Goal: Task Accomplishment & Management: Manage account settings

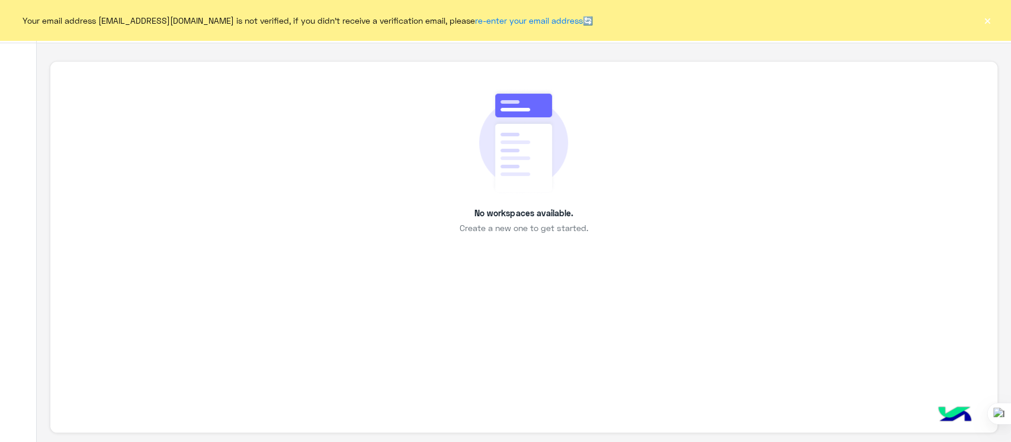
click at [988, 17] on button "×" at bounding box center [987, 20] width 12 height 12
click at [990, 23] on button "×" at bounding box center [987, 20] width 12 height 12
click at [989, 25] on button "×" at bounding box center [987, 20] width 12 height 12
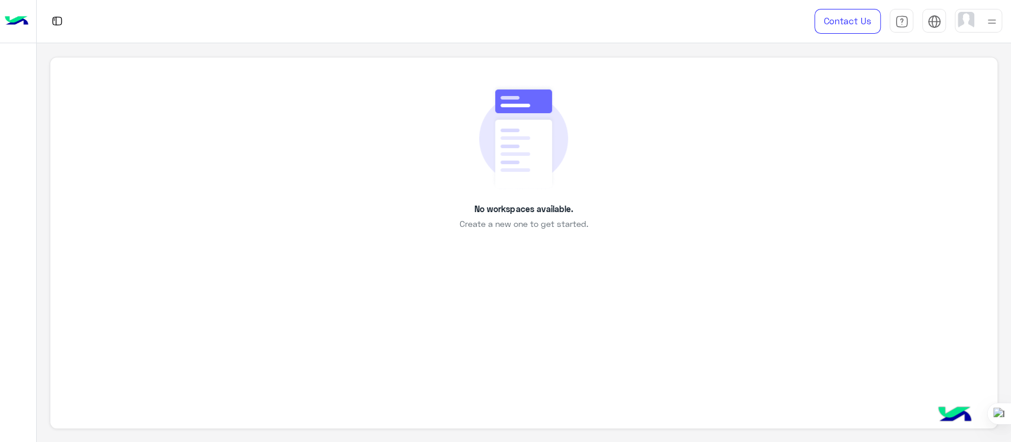
click at [431, 111] on div "No workspaces available. Create a new one to get started." at bounding box center [523, 157] width 893 height 146
drag, startPoint x: 429, startPoint y: 121, endPoint x: 236, endPoint y: 153, distance: 196.2
click at [236, 153] on div "No workspaces available. Create a new one to get started." at bounding box center [523, 157] width 893 height 146
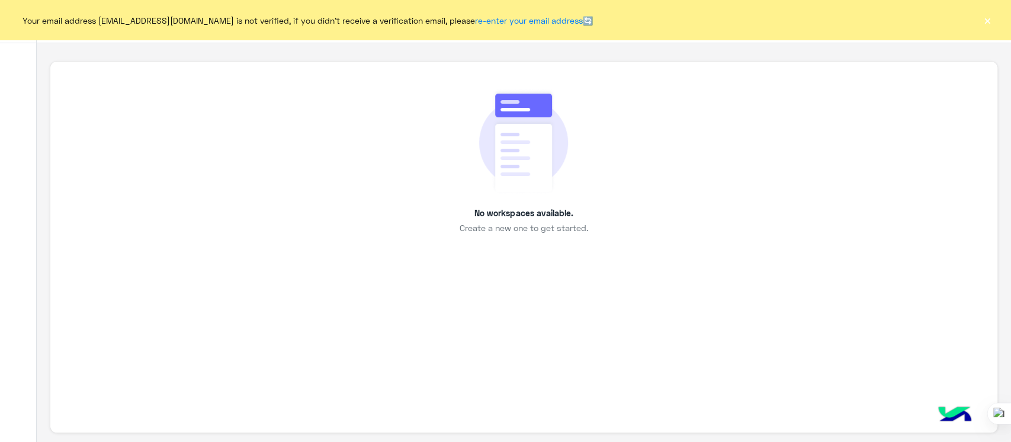
click at [986, 21] on button "×" at bounding box center [987, 20] width 12 height 12
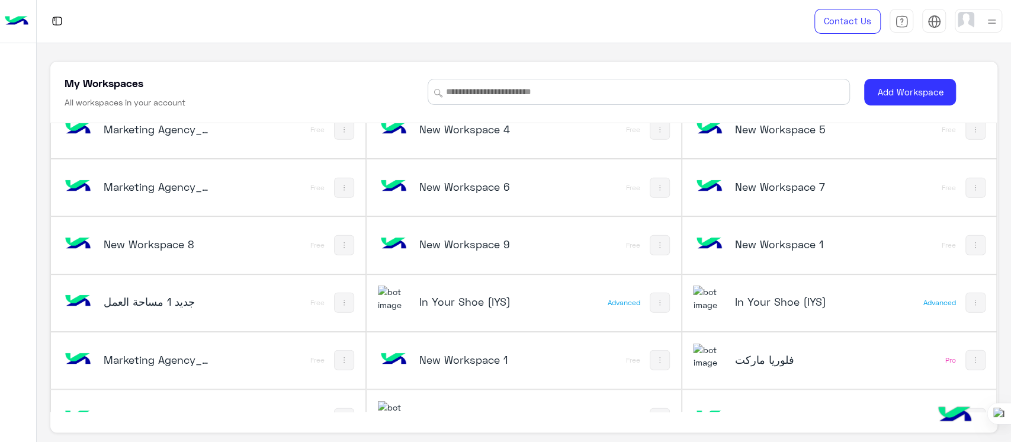
scroll to position [2354, 0]
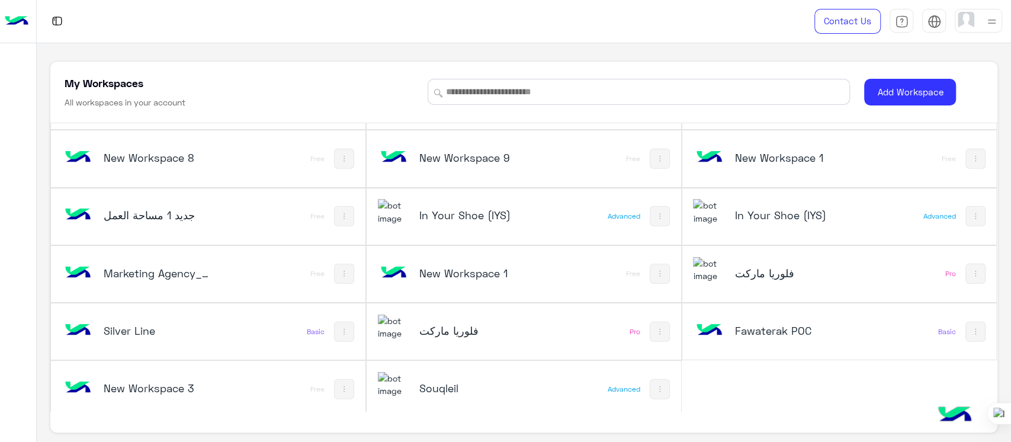
click at [117, 323] on h5 "Silver Line" at bounding box center [156, 330] width 105 height 14
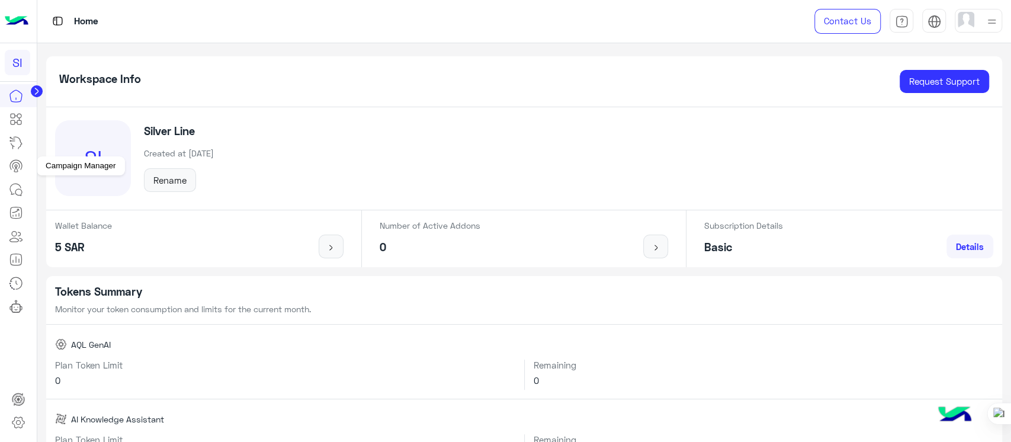
click at [15, 173] on link at bounding box center [16, 166] width 32 height 24
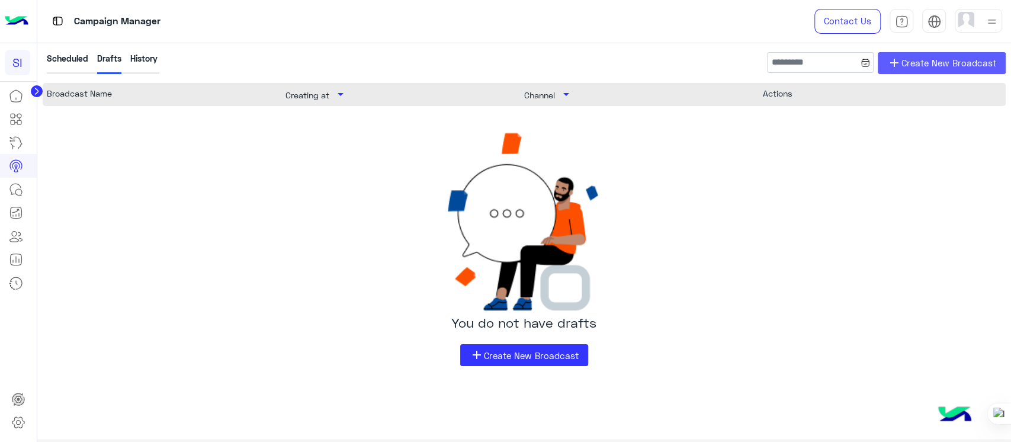
click at [952, 56] on span "Create New Broadcast" at bounding box center [948, 63] width 95 height 14
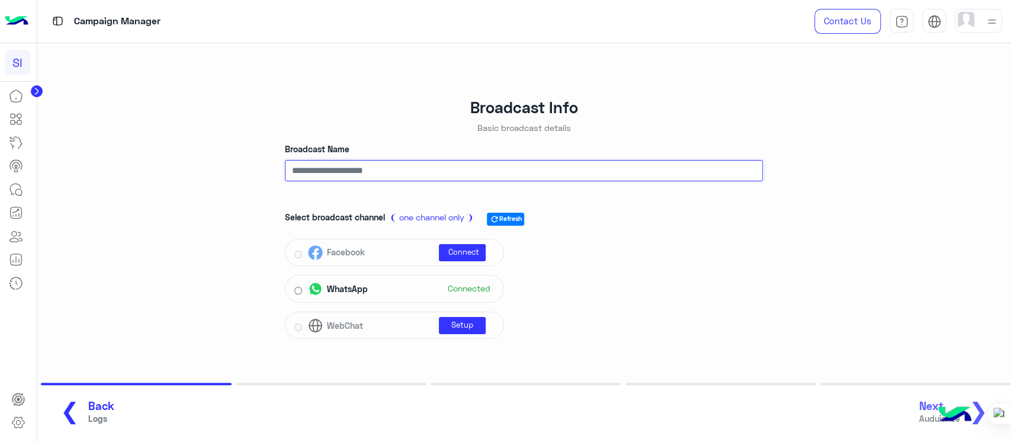
click at [441, 179] on input "Broadcast Name" at bounding box center [524, 170] width 478 height 21
type input "***"
click at [940, 396] on button "Next Auduience ❯" at bounding box center [957, 412] width 85 height 33
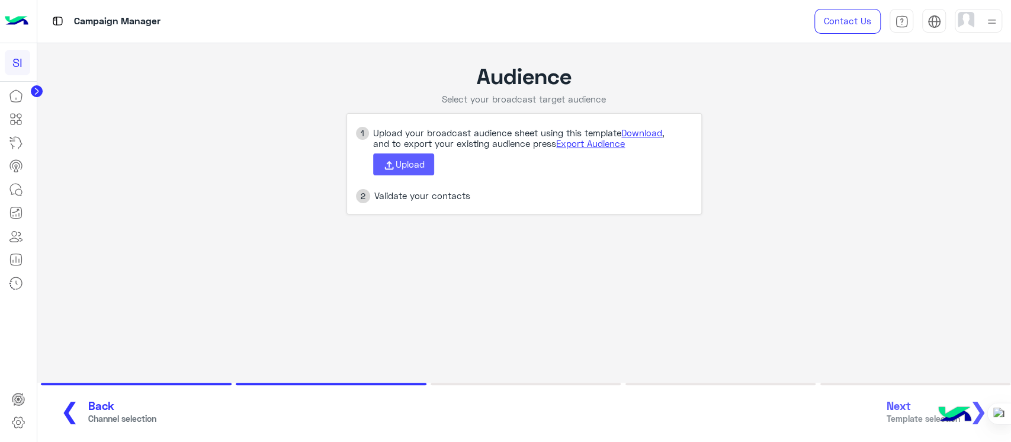
click at [410, 168] on span "Upload" at bounding box center [410, 164] width 29 height 11
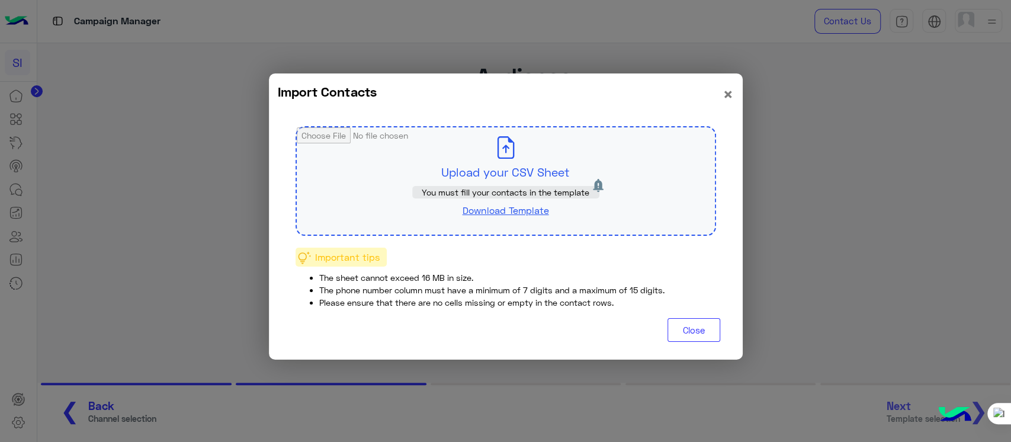
click at [513, 208] on link "Download Template" at bounding box center [505, 209] width 86 height 11
click at [780, 277] on modal-container "Import Contacts × Upload your CSV Sheet You must fill your contacts in the temp…" at bounding box center [505, 221] width 1011 height 442
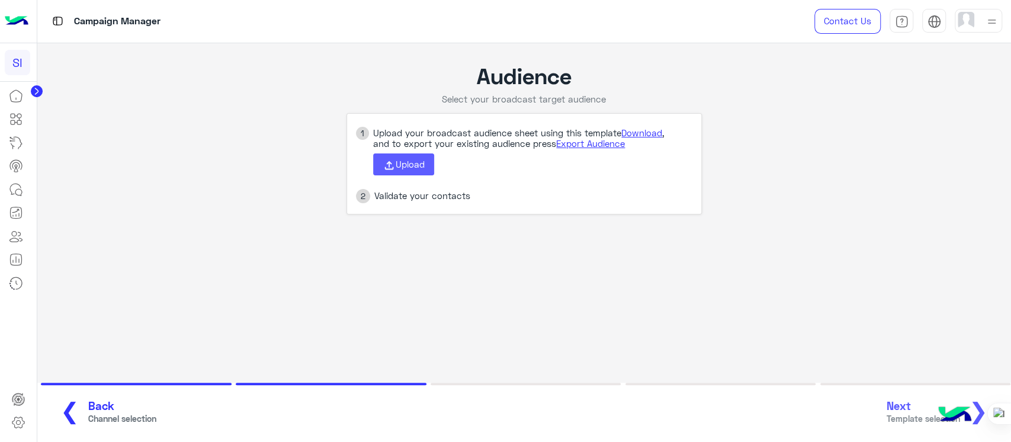
click at [387, 160] on icon at bounding box center [389, 165] width 13 height 13
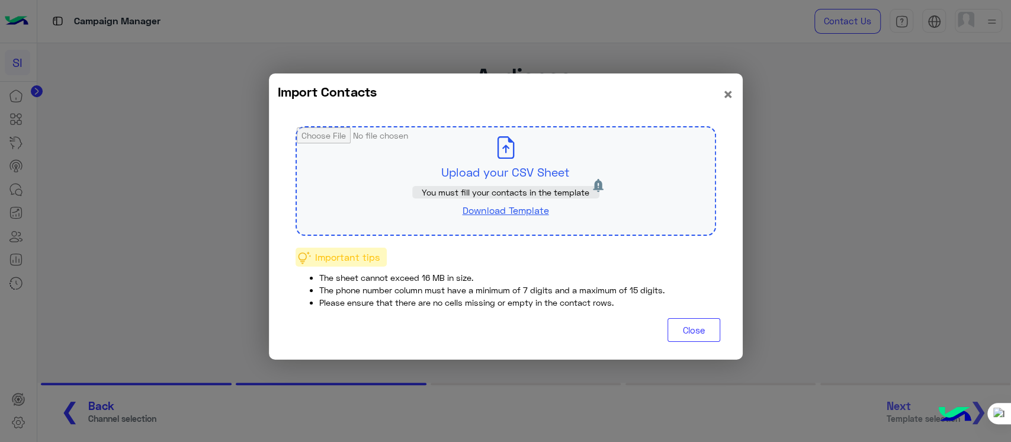
click at [472, 163] on input "file" at bounding box center [506, 180] width 418 height 107
type input "**********"
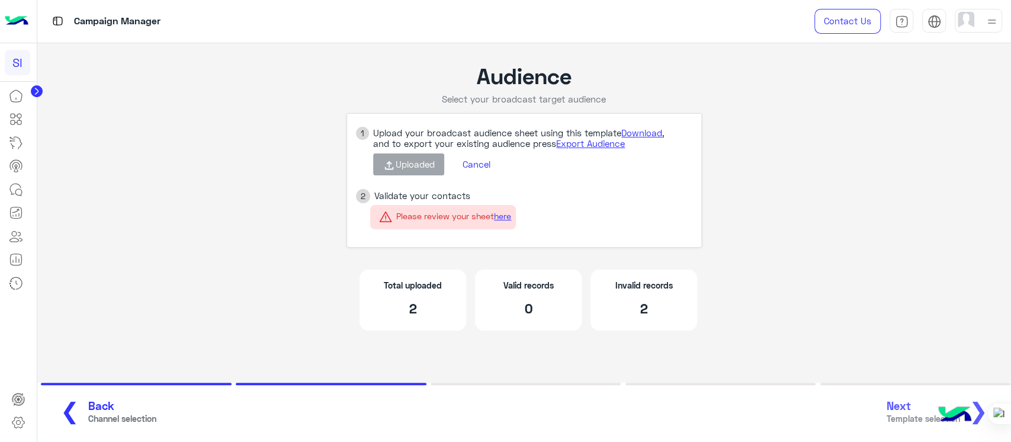
click at [908, 401] on div "❮ Back Channel selection Next Template selection ❯" at bounding box center [524, 412] width 953 height 33
click at [919, 411] on div "❮ Back Channel selection Next Template selection ❯" at bounding box center [524, 412] width 953 height 33
click at [505, 217] on link "here" at bounding box center [502, 216] width 17 height 10
click at [475, 164] on button "Cancel" at bounding box center [476, 165] width 46 height 20
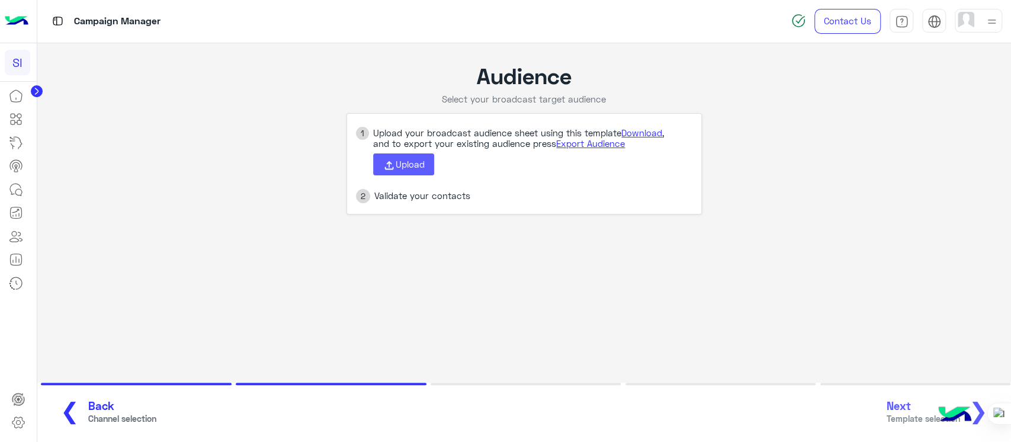
click at [412, 171] on button "Upload" at bounding box center [403, 164] width 61 height 23
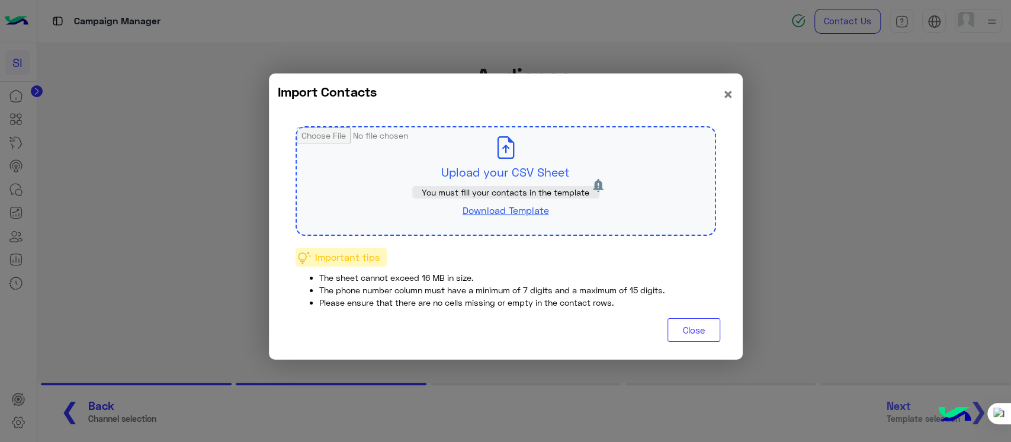
click at [527, 163] on input "file" at bounding box center [506, 180] width 418 height 107
type input "**********"
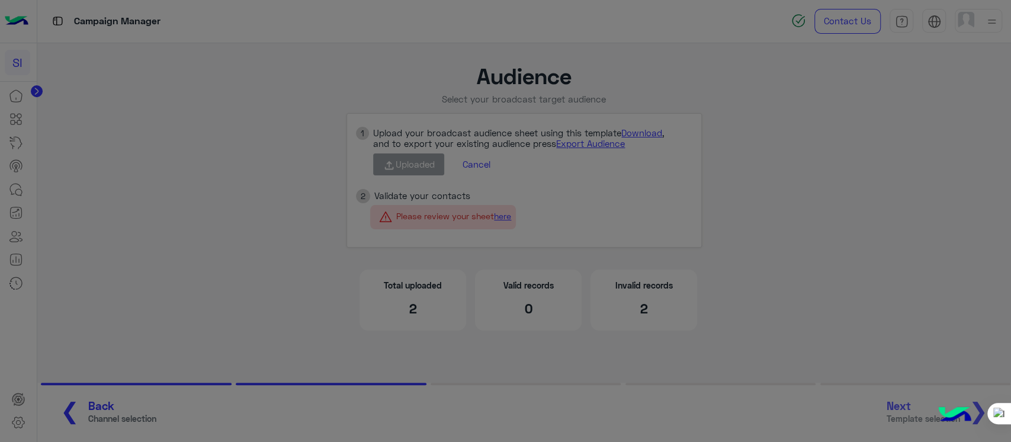
click at [507, 169] on p "You must fill your contacts in the template" at bounding box center [505, 162] width 187 height 12
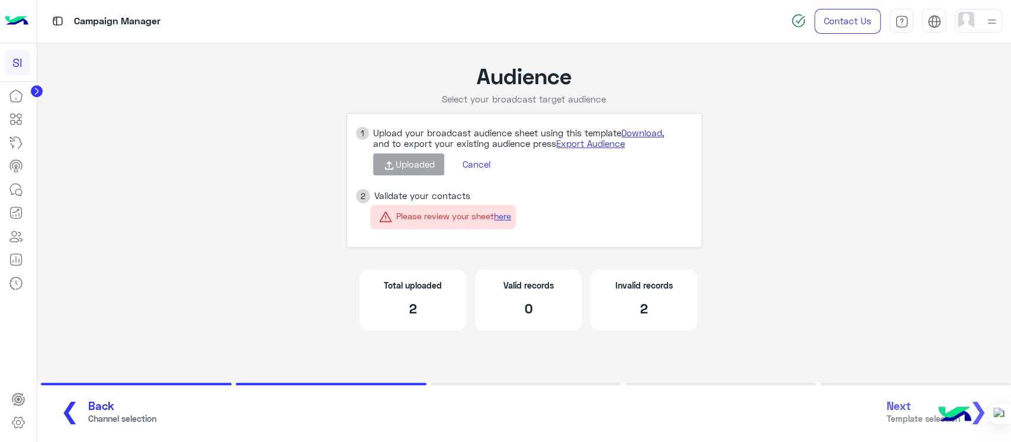
click at [171, 75] on app-broadcast-wa-creation "Audience Select your broadcast target audience 1 Upload your broadcast audience…" at bounding box center [524, 203] width 974 height 320
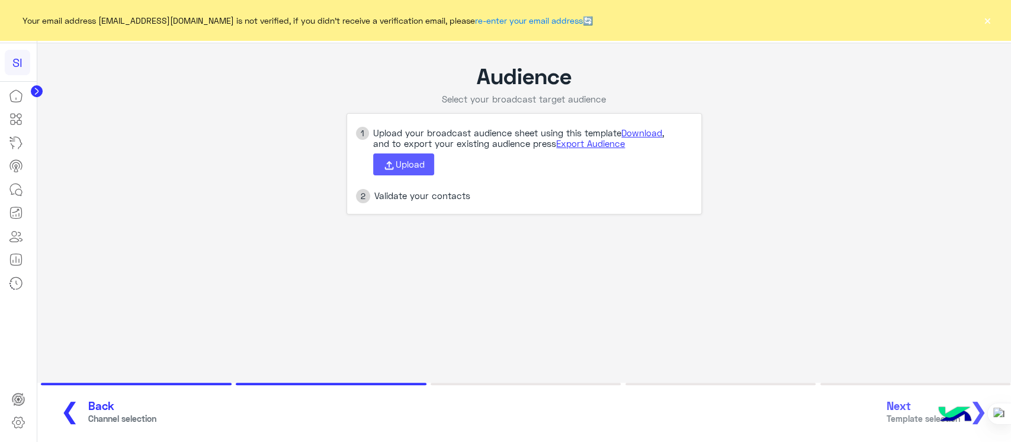
click at [413, 166] on span "Upload" at bounding box center [410, 164] width 29 height 11
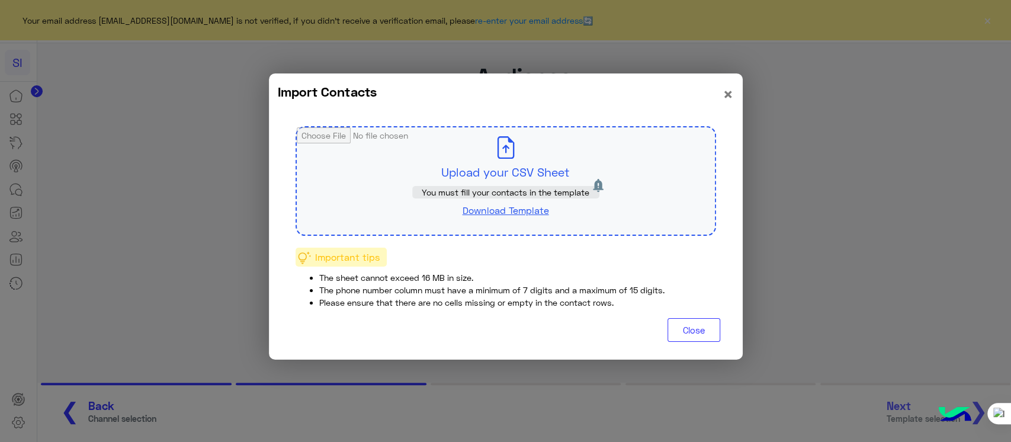
click at [494, 165] on input "file" at bounding box center [506, 180] width 418 height 107
type input "**********"
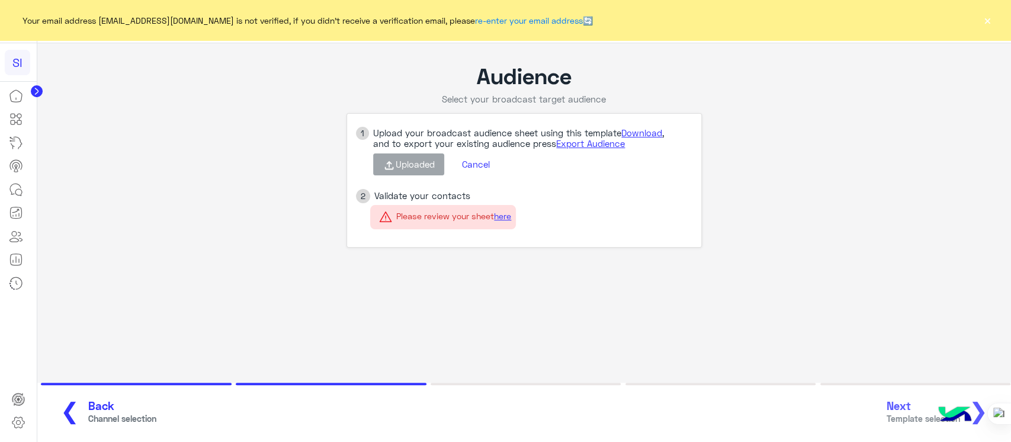
click at [480, 167] on button "Cancel" at bounding box center [476, 165] width 46 height 20
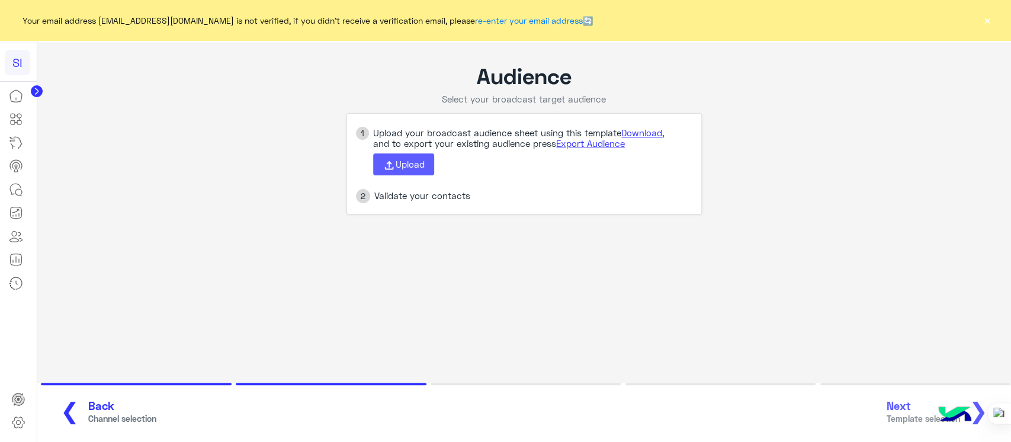
click at [387, 165] on icon at bounding box center [389, 165] width 13 height 13
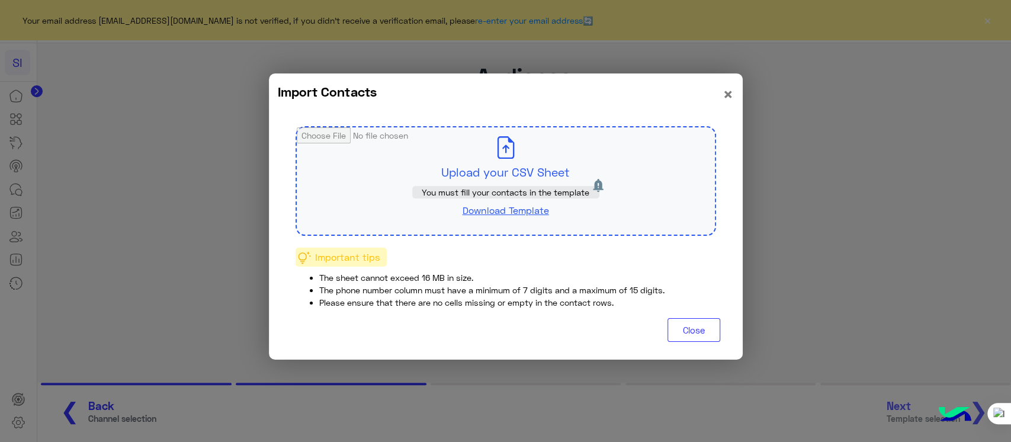
click at [491, 156] on input "file" at bounding box center [506, 180] width 418 height 107
type input "**********"
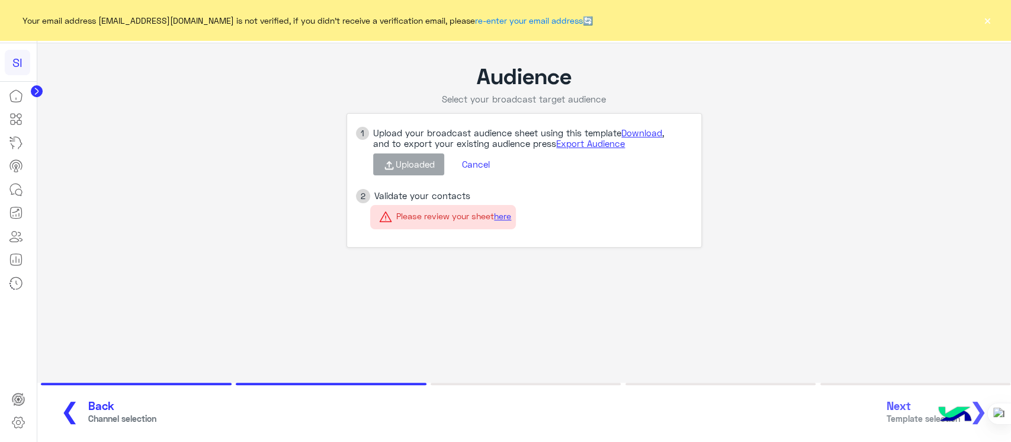
click at [483, 163] on button "Cancel" at bounding box center [476, 165] width 46 height 20
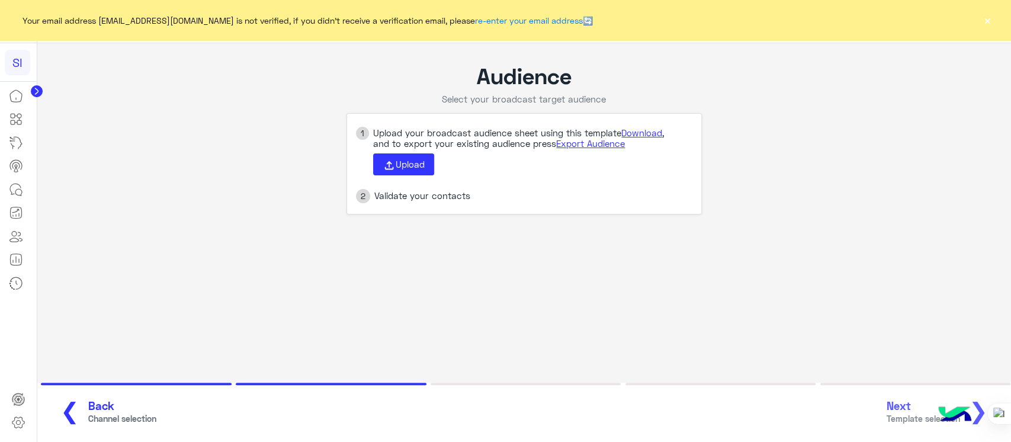
click at [908, 403] on div "❮ Back Channel selection Next Template selection ❯" at bounding box center [524, 412] width 953 height 33
click at [394, 198] on div "Validate your contacts" at bounding box center [433, 195] width 127 height 11
click at [72, 415] on button "❮ Back Channel selection" at bounding box center [104, 412] width 112 height 33
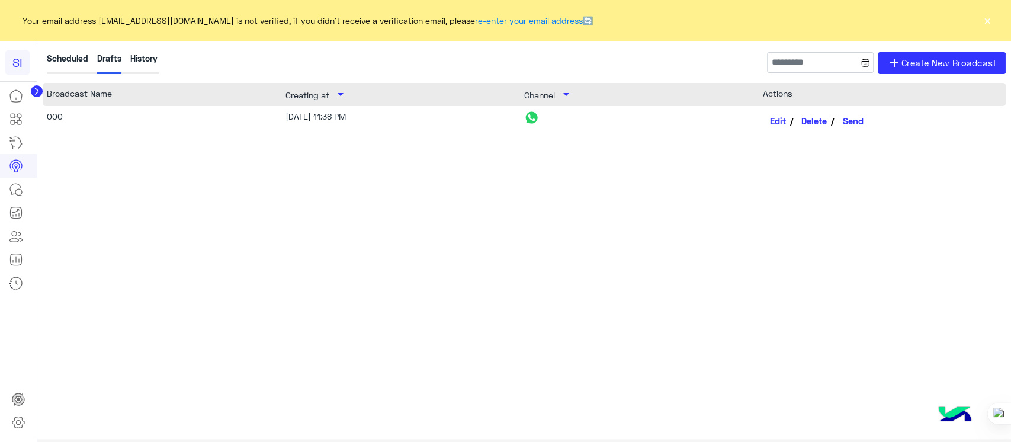
click at [807, 123] on button "Delete" at bounding box center [815, 121] width 40 height 20
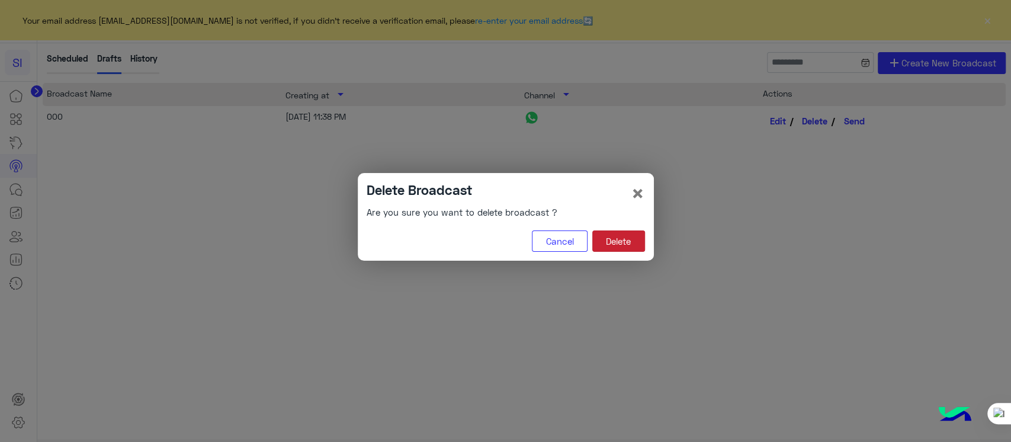
click at [606, 247] on button "Delete" at bounding box center [618, 240] width 53 height 21
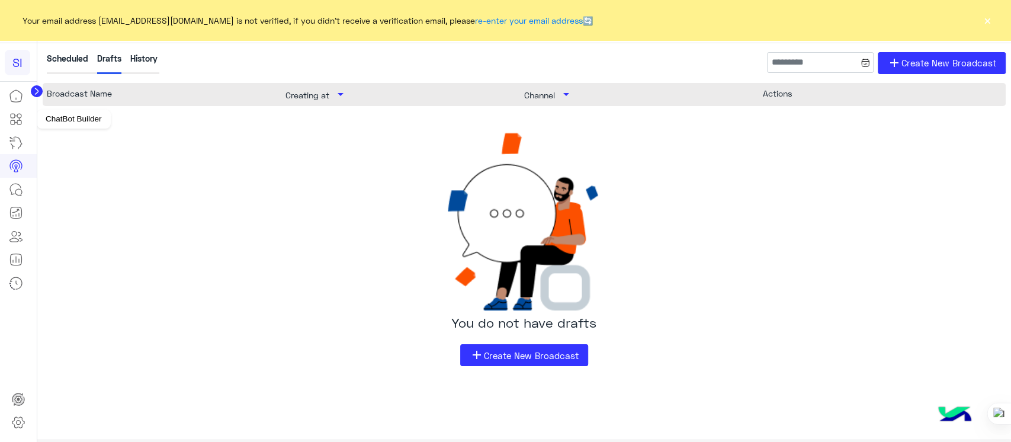
click at [9, 114] on icon at bounding box center [16, 119] width 14 height 14
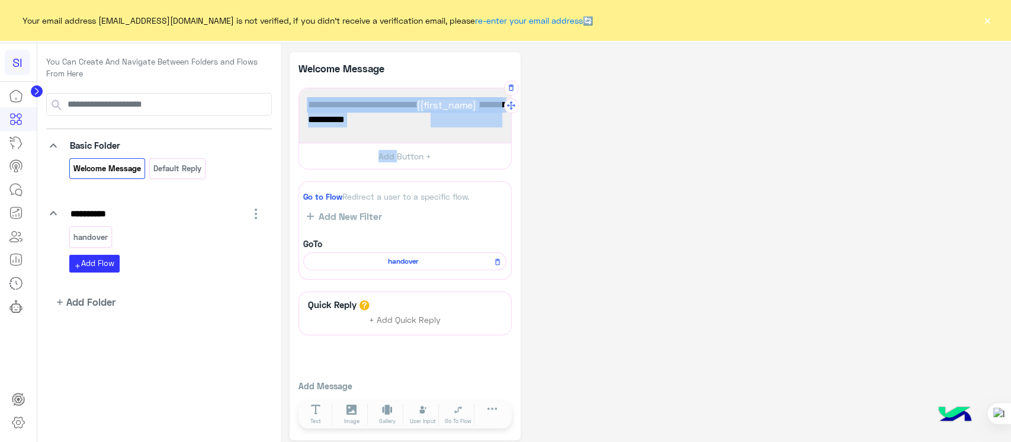
drag, startPoint x: 402, startPoint y: 141, endPoint x: 387, endPoint y: 139, distance: 14.9
click at [387, 139] on div "**********" at bounding box center [405, 115] width 212 height 54
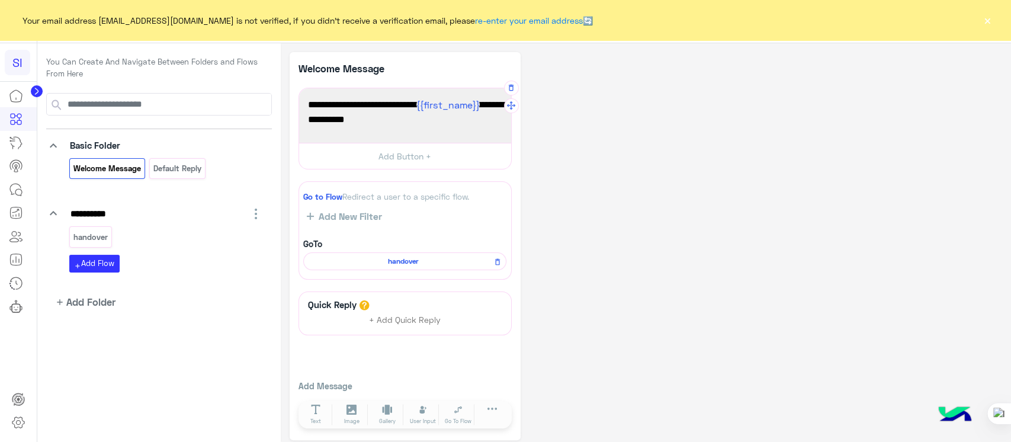
click at [387, 139] on div "**********" at bounding box center [405, 115] width 212 height 54
drag, startPoint x: 348, startPoint y: 107, endPoint x: 486, endPoint y: 119, distance: 138.5
click at [486, 119] on span "مرحبًا {{first_name}} 👋، أهلاً بك في سيلفر لاين، كيف أقدر أخدمك؟" at bounding box center [405, 112] width 194 height 30
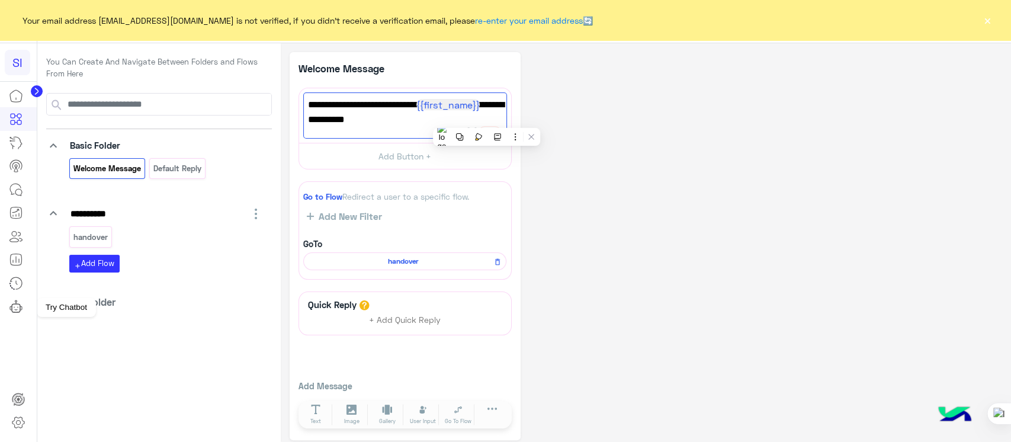
click at [9, 304] on icon at bounding box center [16, 306] width 14 height 14
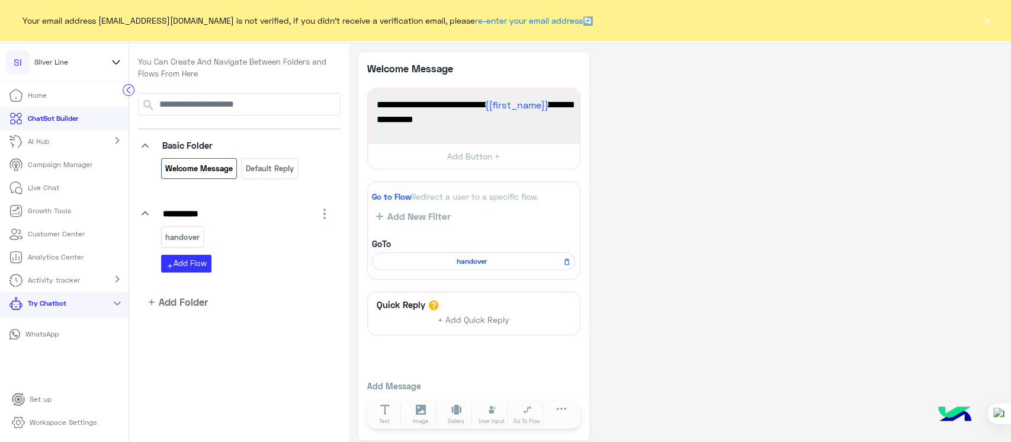
click at [57, 336] on p "WhatsApp" at bounding box center [42, 334] width 42 height 11
click at [117, 63] on icon at bounding box center [116, 62] width 7 height 4
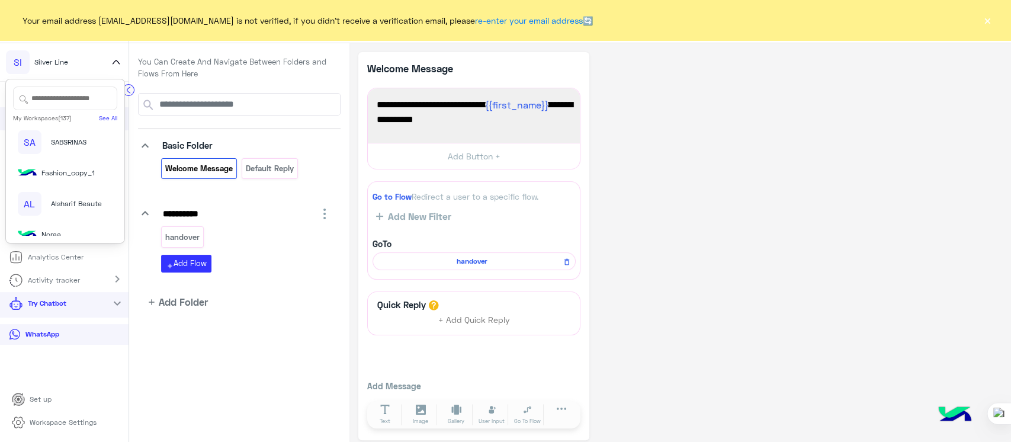
click at [50, 105] on input "text" at bounding box center [65, 98] width 104 height 24
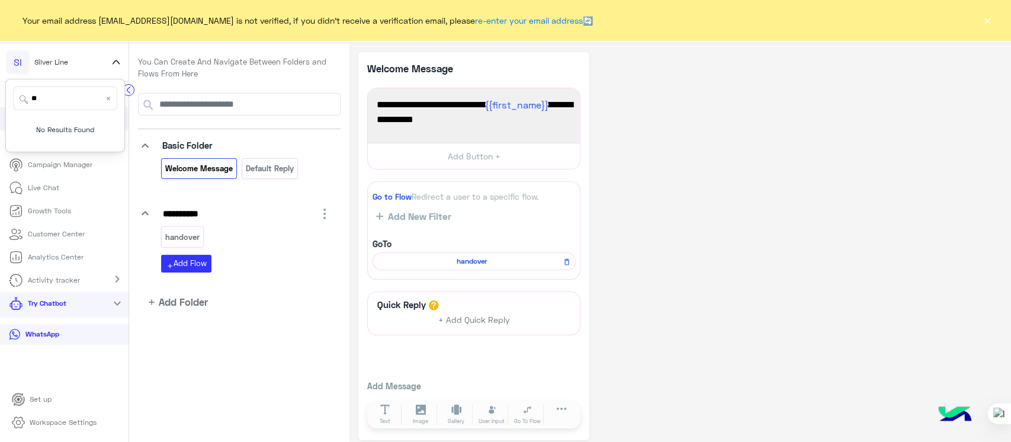
type input "*"
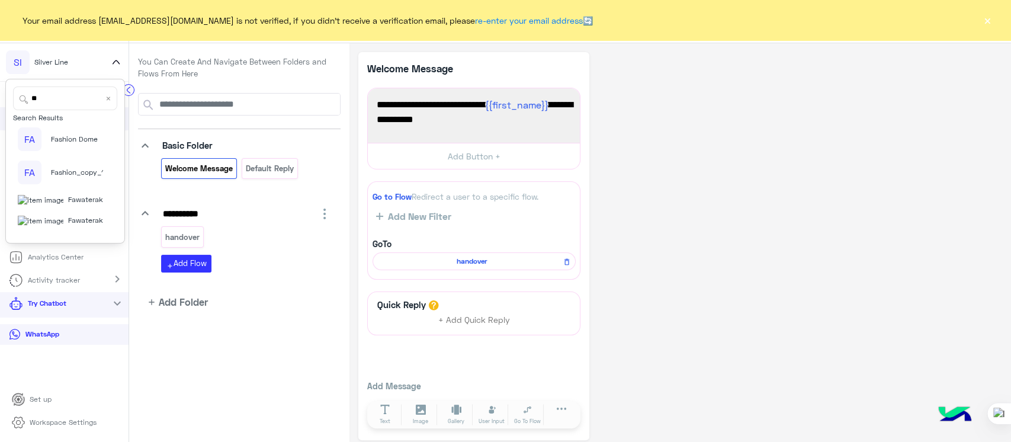
scroll to position [240, 0]
type input "**"
click at [71, 220] on span "Fawaterak POC" at bounding box center [76, 219] width 51 height 11
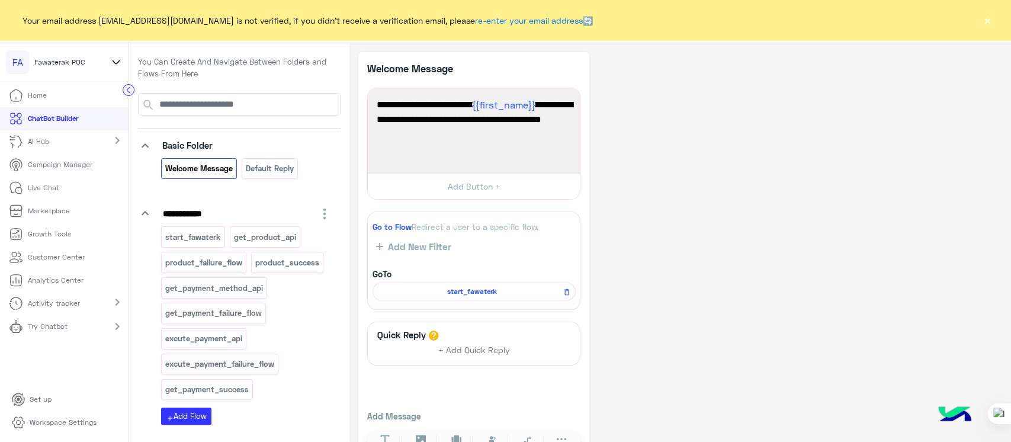
click at [33, 334] on link "Try Chatbot" at bounding box center [40, 326] width 81 height 23
click at [467, 294] on span "start_fawaterk" at bounding box center [472, 291] width 186 height 11
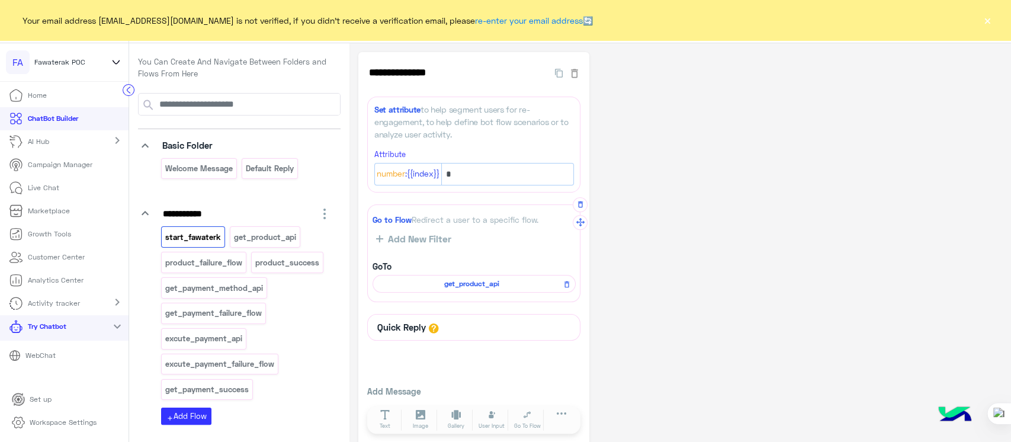
click at [442, 279] on span "get_product_api" at bounding box center [472, 283] width 186 height 11
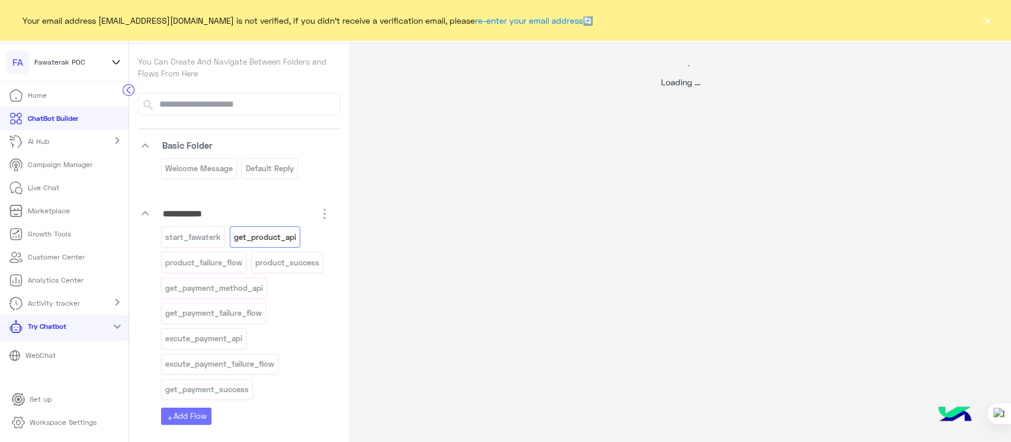
select select "****"
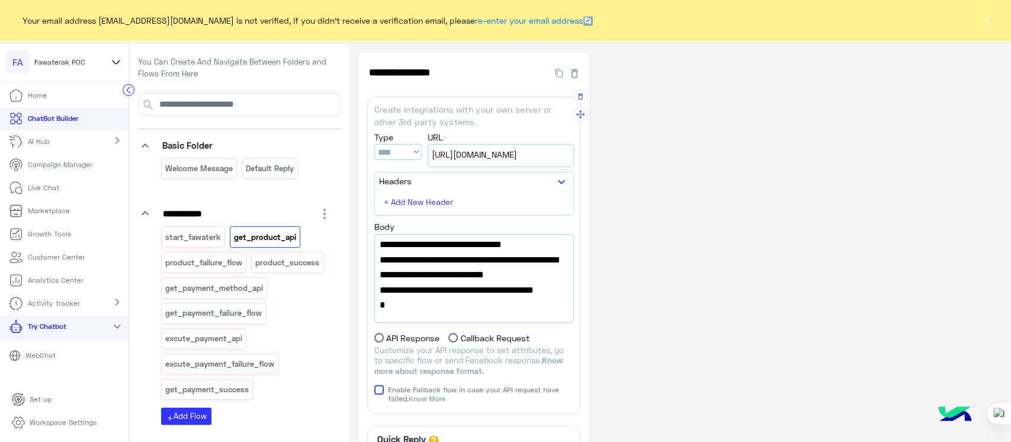
scroll to position [259, 0]
click at [229, 261] on p "product_failure_flow" at bounding box center [204, 263] width 79 height 14
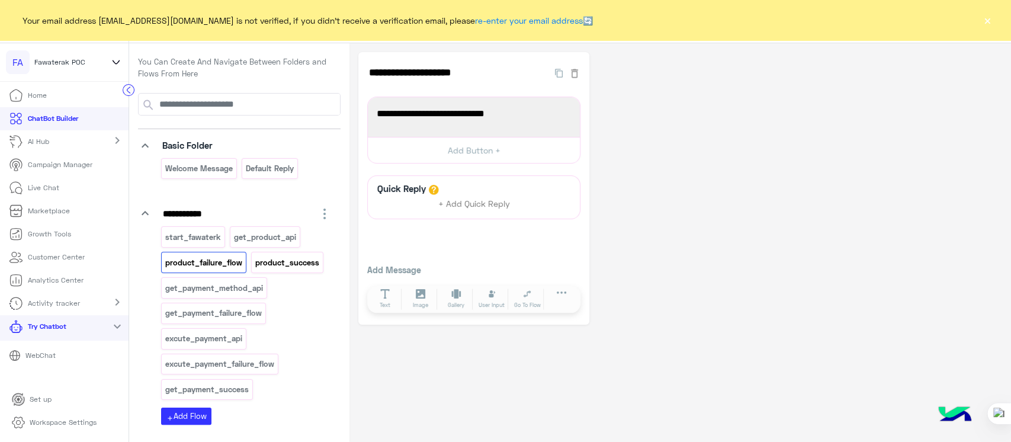
click at [291, 266] on p "product_success" at bounding box center [287, 263] width 66 height 14
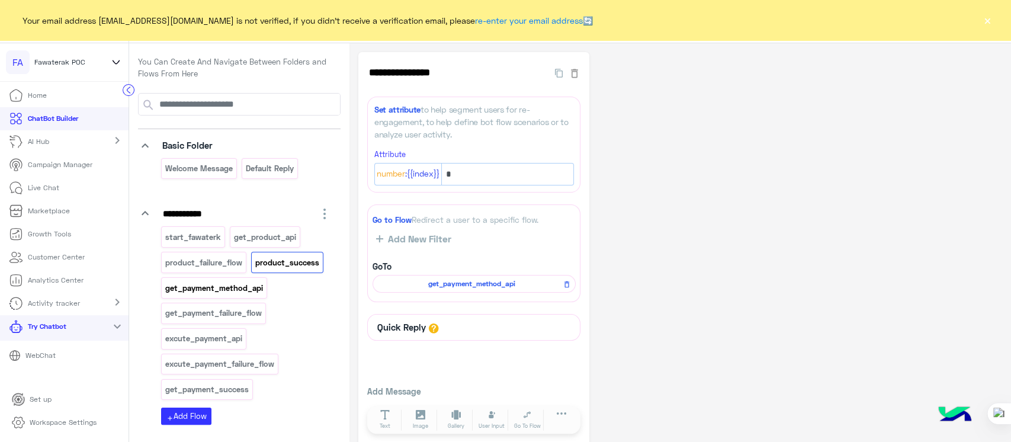
click at [178, 291] on p "get_payment_method_api" at bounding box center [214, 288] width 99 height 14
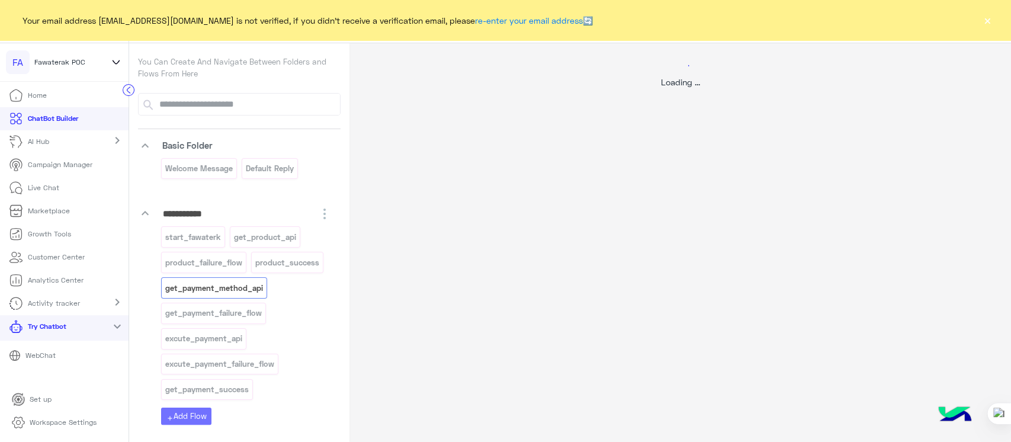
select select "****"
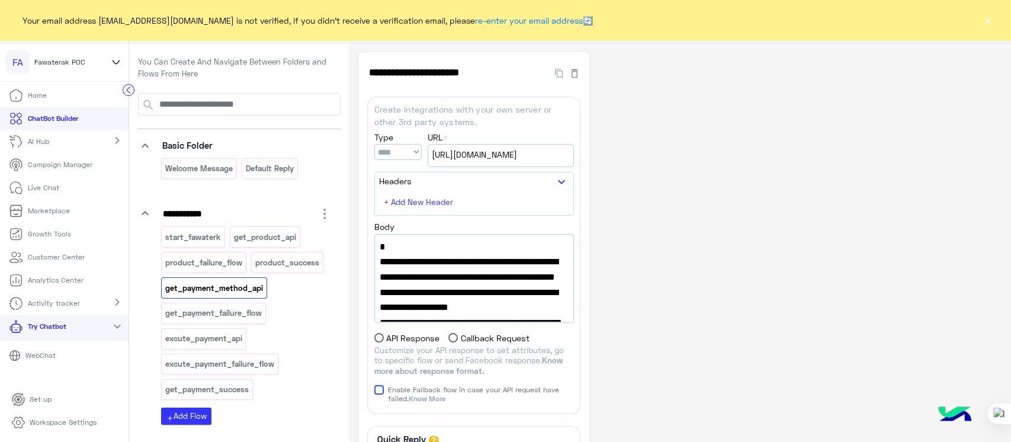
click at [995, 25] on div "Your email address sabrin.shawky@hulul.net is not verified, if you didn't recei…" at bounding box center [505, 20] width 1011 height 40
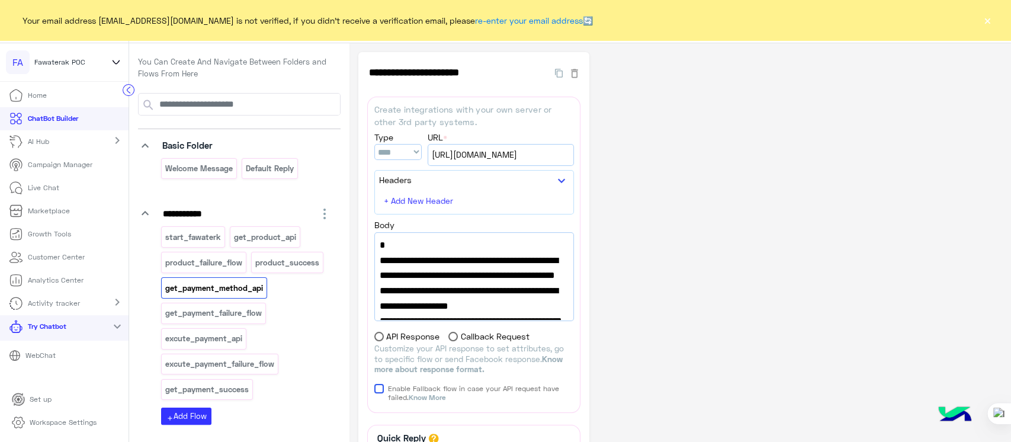
click at [987, 23] on button "×" at bounding box center [987, 20] width 12 height 12
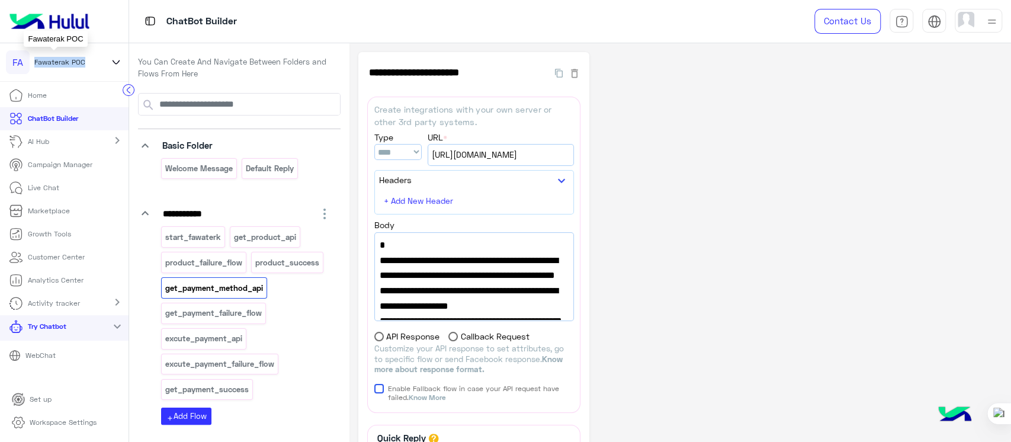
drag, startPoint x: 85, startPoint y: 59, endPoint x: 18, endPoint y: 64, distance: 67.1
click at [18, 64] on div "FA Fawaterak POC" at bounding box center [54, 62] width 97 height 24
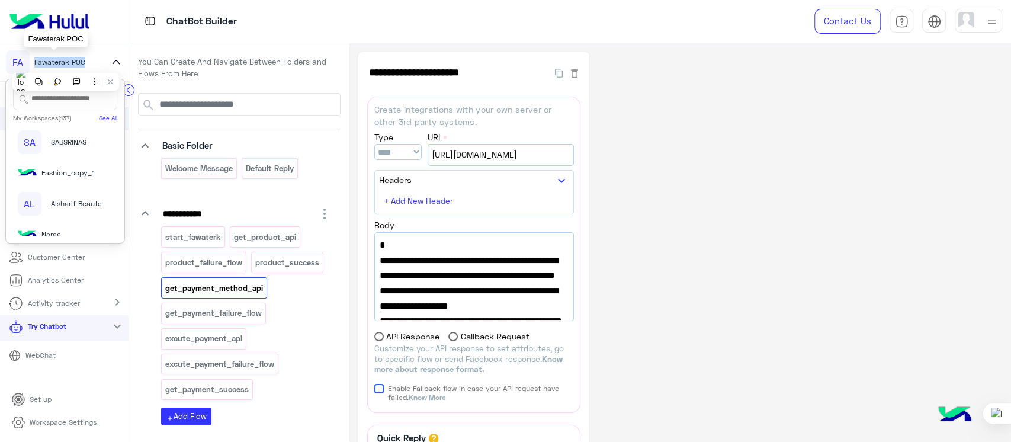
copy div "A Fawaterak POC"
click at [62, 428] on link "Workspace Settings" at bounding box center [54, 422] width 104 height 23
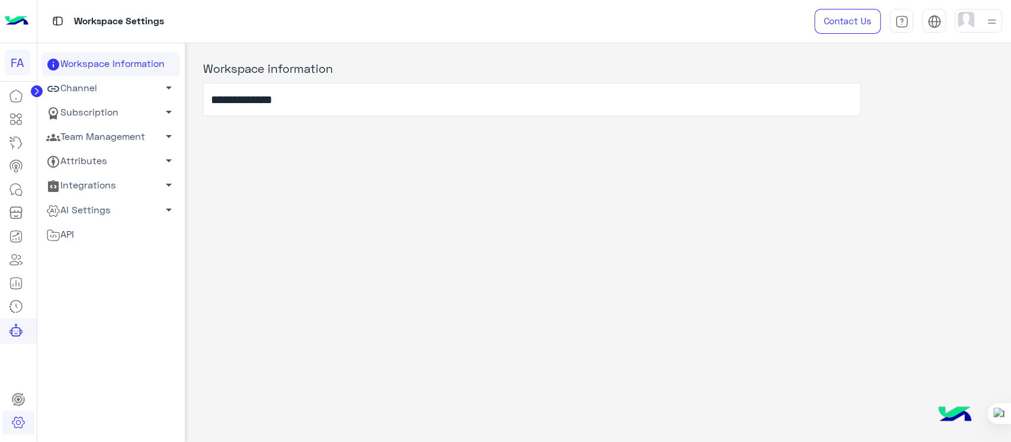
click at [85, 93] on link "Channel arrow_drop_down" at bounding box center [110, 88] width 139 height 24
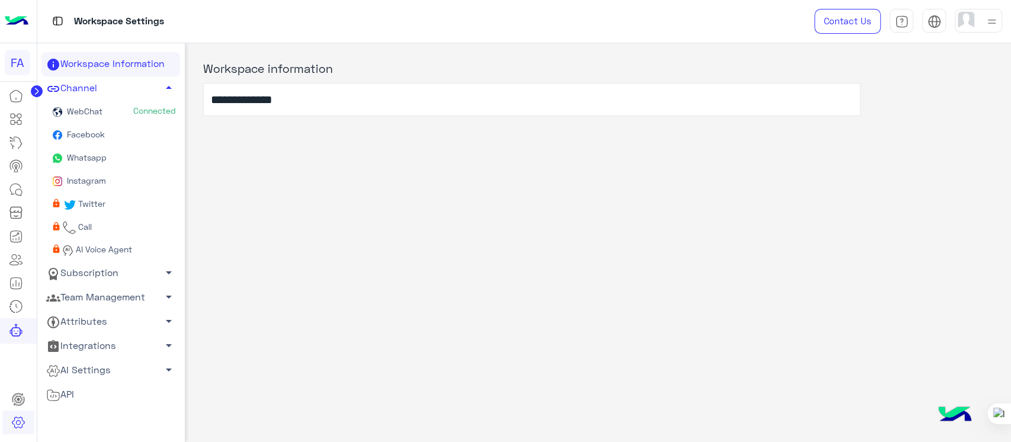
click at [82, 133] on span "Facebook" at bounding box center [85, 134] width 40 height 10
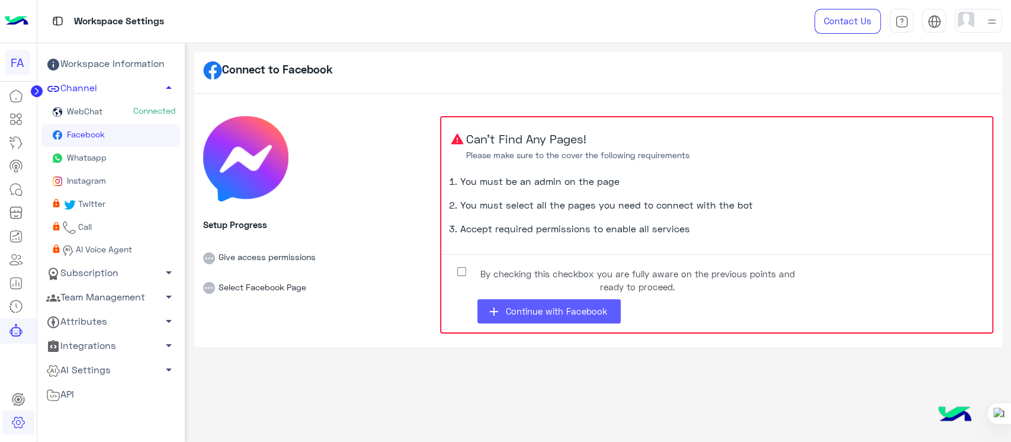
click at [533, 309] on span "Continue with Facebook" at bounding box center [555, 311] width 101 height 11
click at [460, 266] on label "By checking this checkbox you are fully aware on the previous points and ready …" at bounding box center [628, 277] width 355 height 27
click at [506, 317] on button "add Continue with Facebook" at bounding box center [548, 311] width 143 height 24
click at [525, 315] on span "Continue with Facebook" at bounding box center [555, 311] width 101 height 11
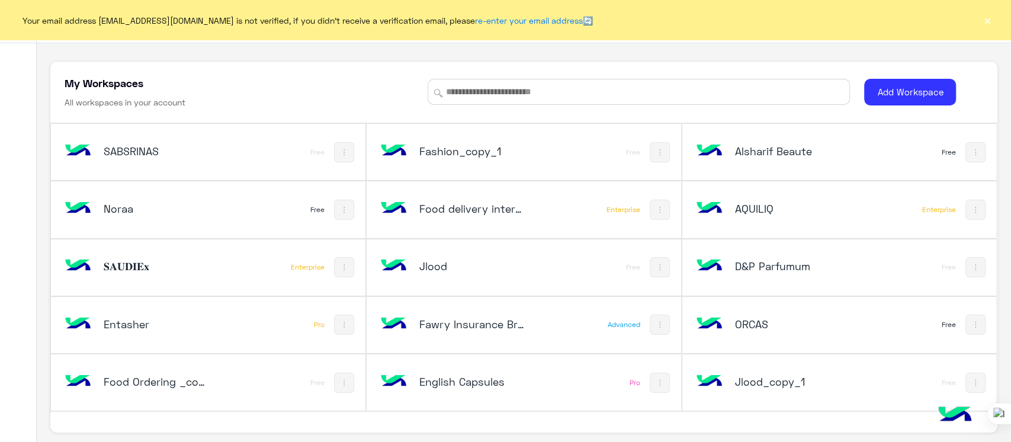
click at [985, 14] on button "×" at bounding box center [987, 20] width 12 height 12
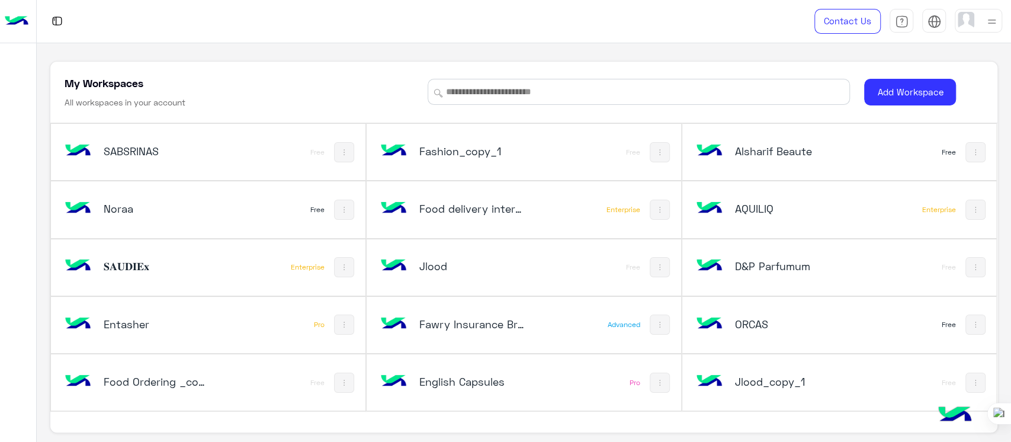
click at [992, 21] on img at bounding box center [991, 21] width 15 height 15
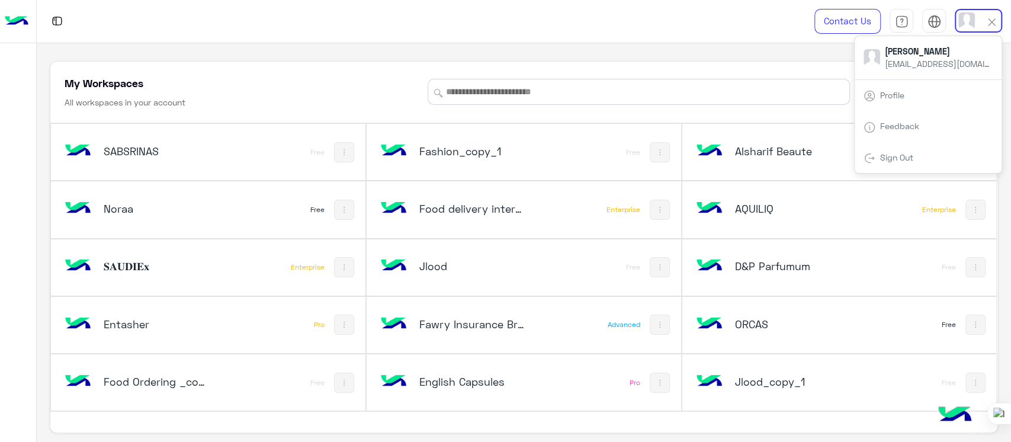
click at [901, 165] on div "Sign Out" at bounding box center [927, 157] width 147 height 31
click at [870, 160] on img at bounding box center [869, 158] width 12 height 12
click at [883, 153] on link "Sign Out" at bounding box center [896, 157] width 33 height 10
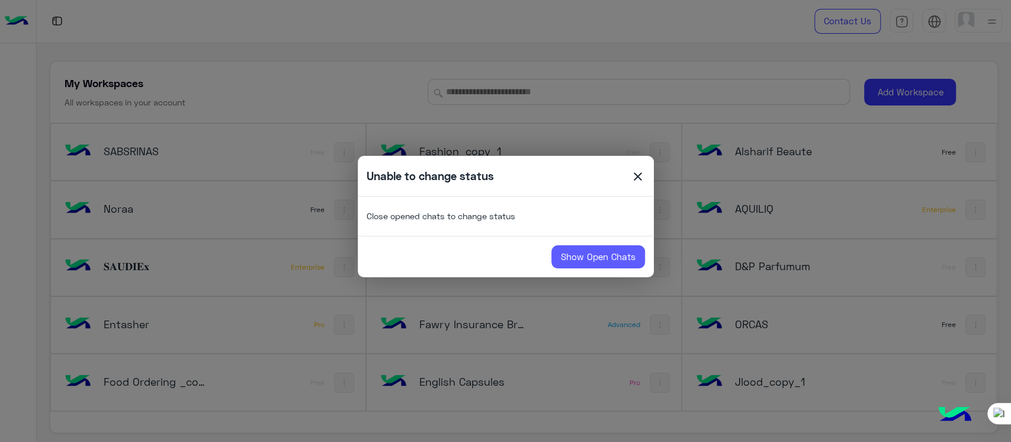
click at [615, 261] on link "Show Open Chats" at bounding box center [598, 257] width 94 height 24
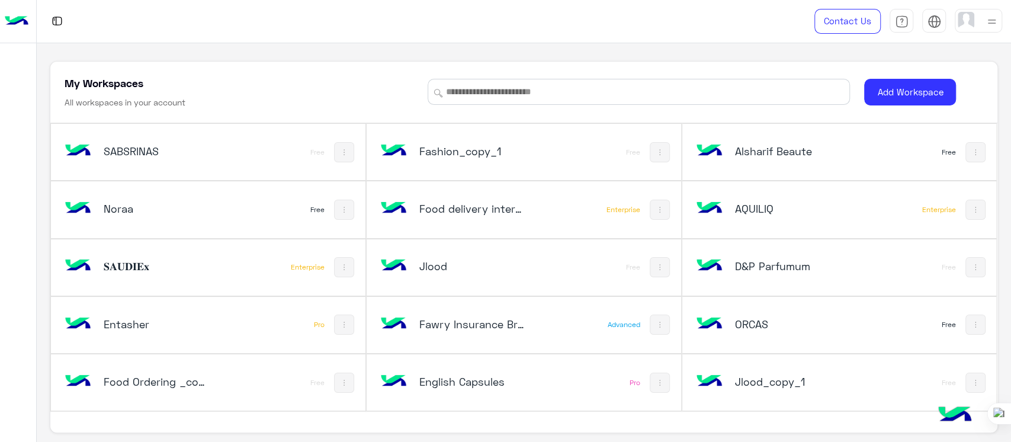
click at [978, 12] on div at bounding box center [978, 21] width 47 height 24
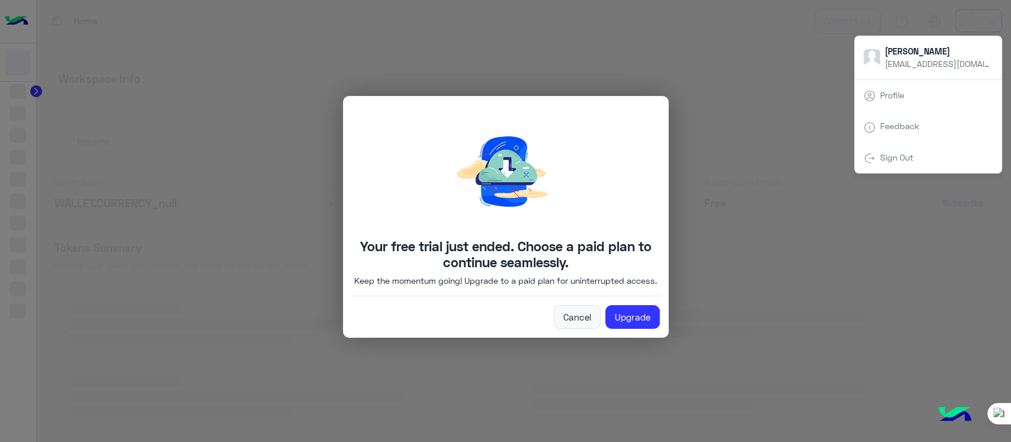
click at [892, 156] on link "Sign Out" at bounding box center [896, 157] width 33 height 10
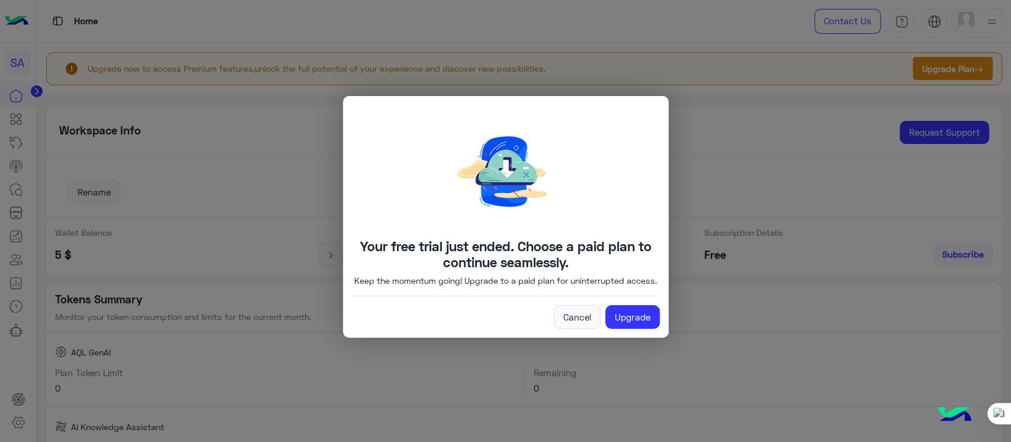
click at [590, 325] on modal-container "Unable to change status close Close opened chats to change status Show Open Cha…" at bounding box center [505, 221] width 1011 height 442
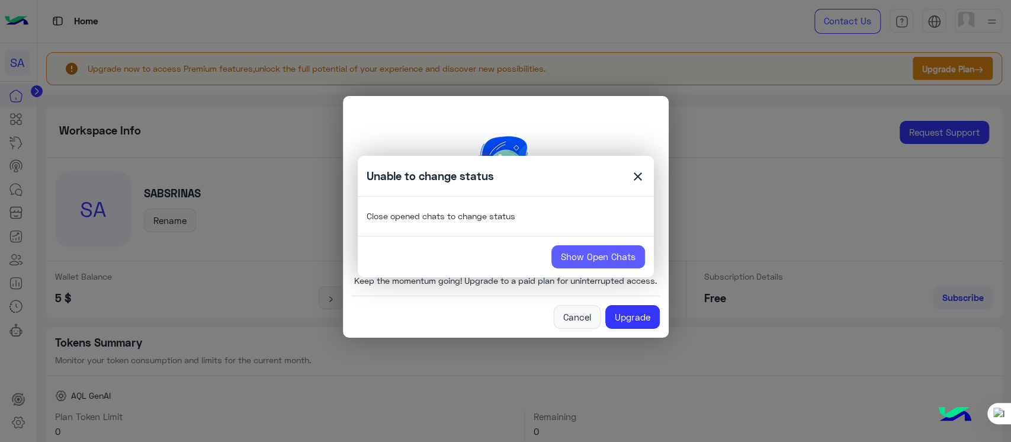
click at [613, 263] on link "Show Open Chats" at bounding box center [598, 257] width 94 height 24
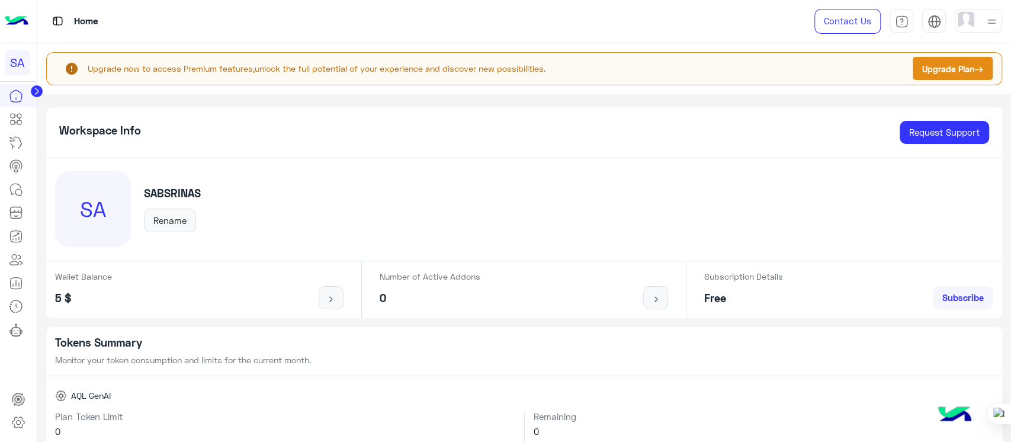
click at [996, 20] on img at bounding box center [991, 21] width 15 height 15
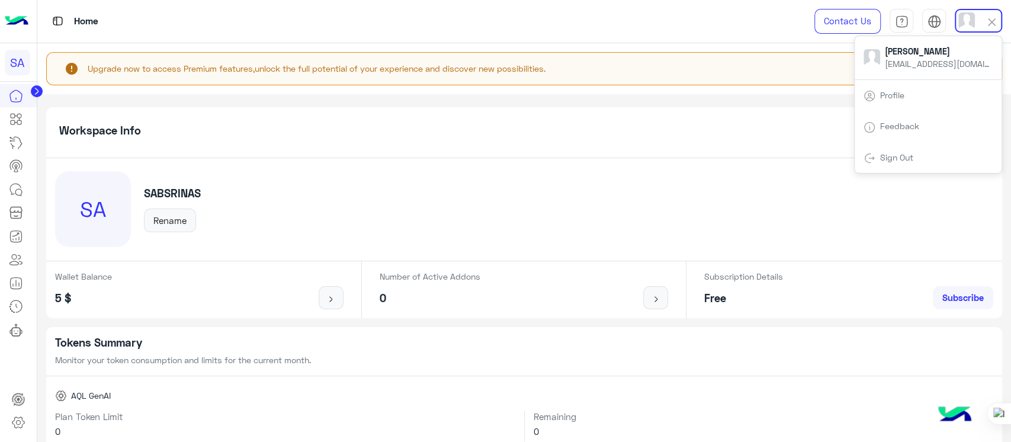
click at [897, 158] on link "Sign Out" at bounding box center [896, 157] width 33 height 10
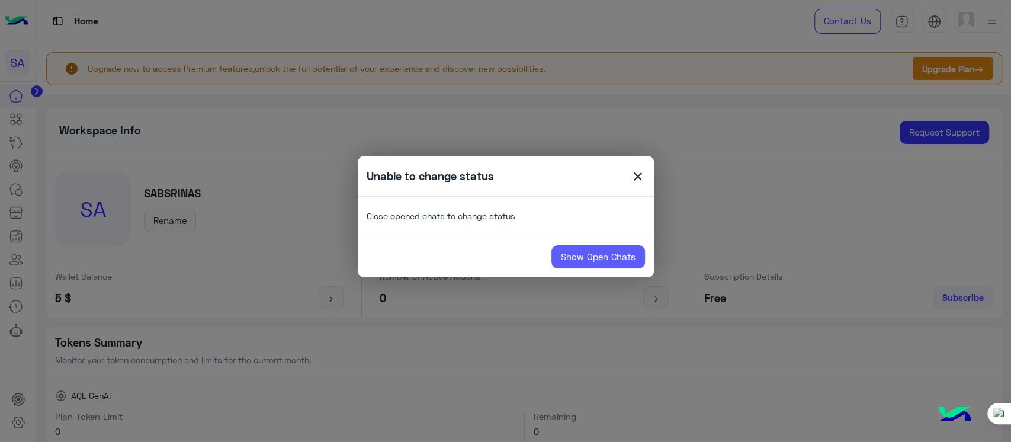
click at [582, 258] on link "Show Open Chats" at bounding box center [598, 257] width 94 height 24
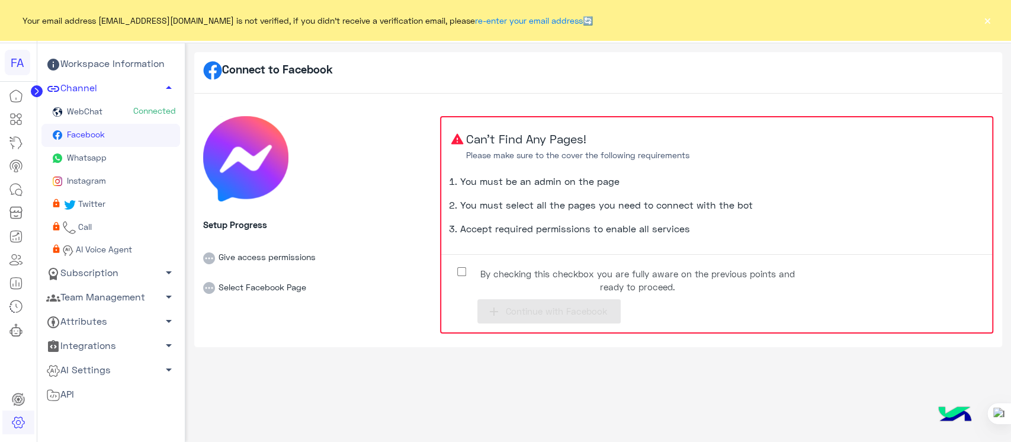
drag, startPoint x: 1008, startPoint y: 118, endPoint x: 1010, endPoint y: 338, distance: 219.7
click at [1010, 338] on html "FA Your email address sabrin.shawky@hulul.net is not verified, if you didn't re…" at bounding box center [505, 221] width 1011 height 442
click at [516, 317] on button "add Continue with Facebook" at bounding box center [548, 311] width 143 height 24
click at [987, 20] on button "×" at bounding box center [987, 20] width 12 height 12
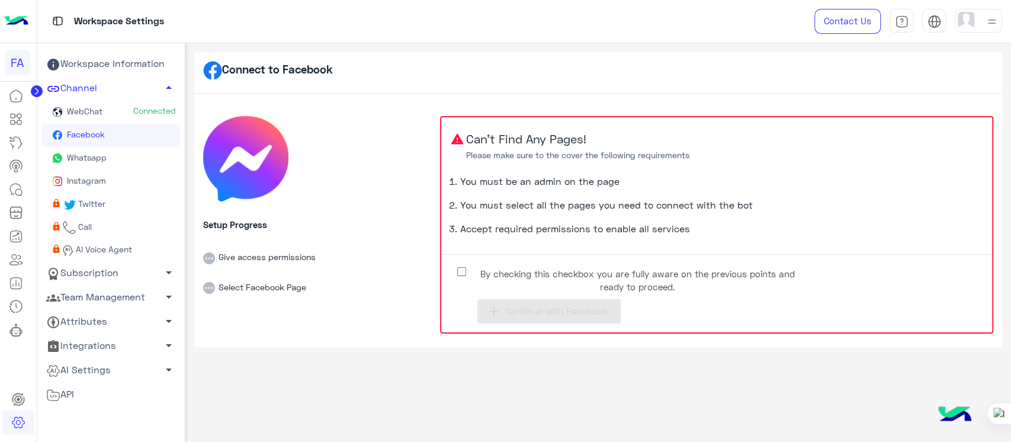
click at [965, 26] on img at bounding box center [966, 20] width 17 height 17
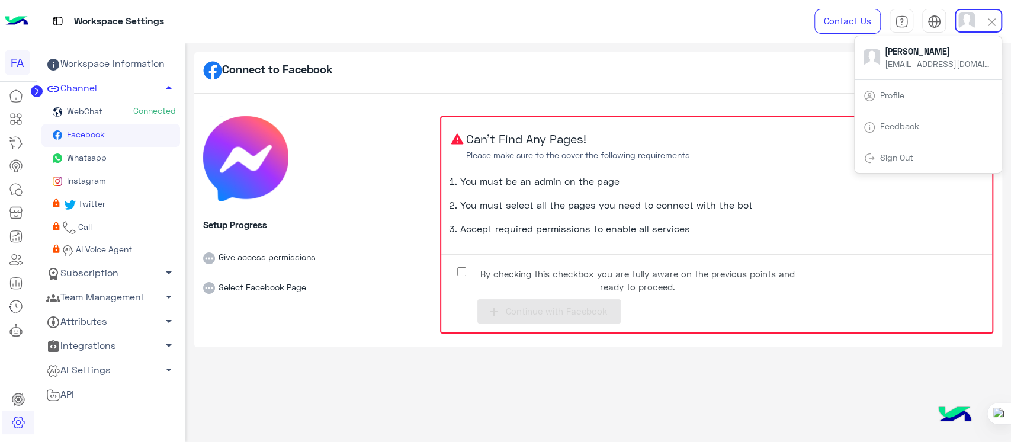
click at [81, 139] on link "Facebook" at bounding box center [110, 135] width 139 height 23
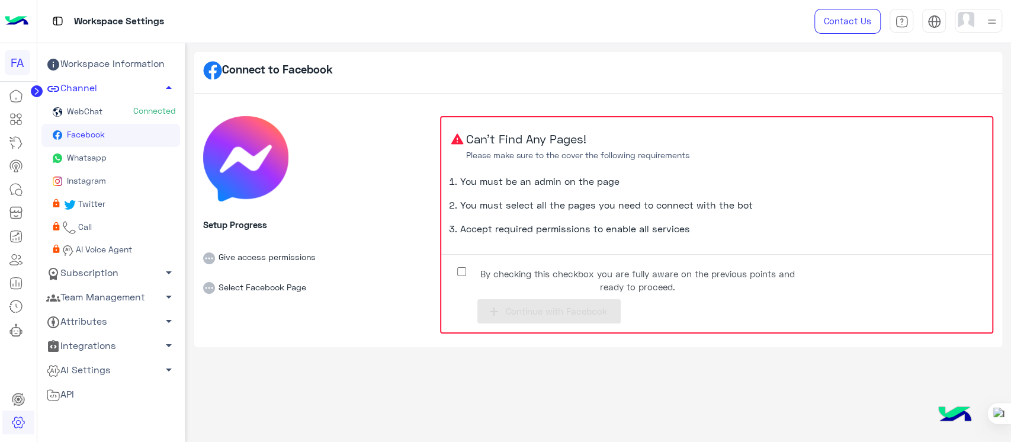
click at [59, 291] on icon at bounding box center [53, 298] width 14 height 14
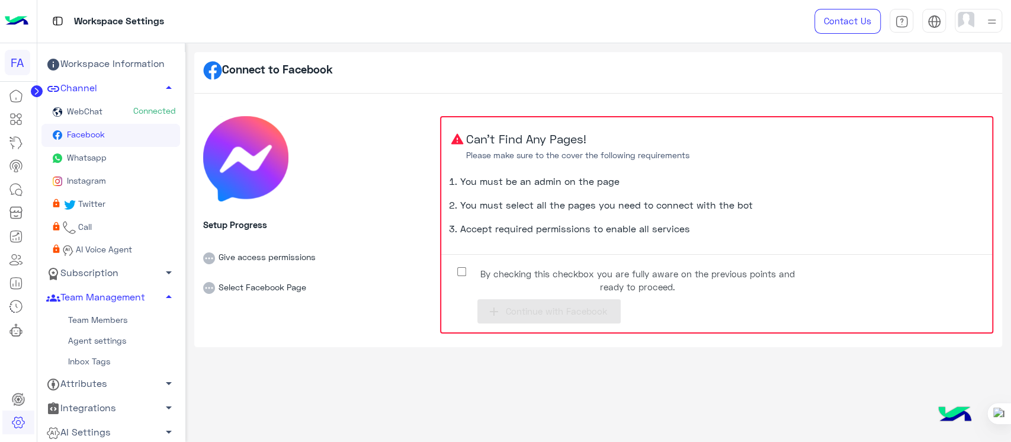
click at [88, 320] on link "Team Members" at bounding box center [110, 319] width 139 height 21
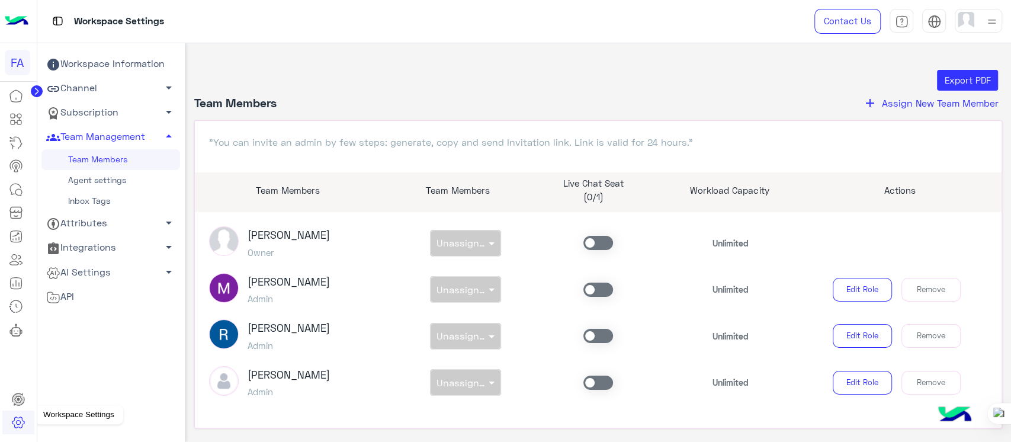
click at [19, 415] on icon at bounding box center [18, 422] width 14 height 14
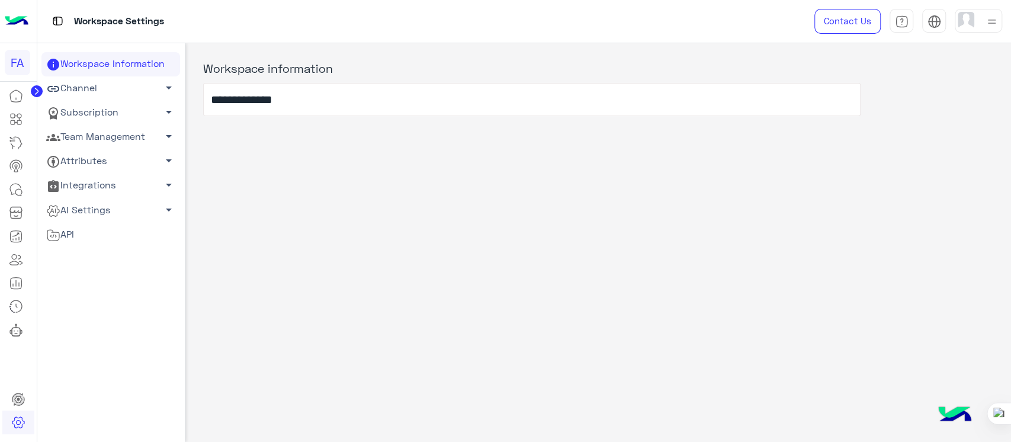
click at [81, 135] on link "Team Management arrow_drop_down" at bounding box center [110, 137] width 139 height 24
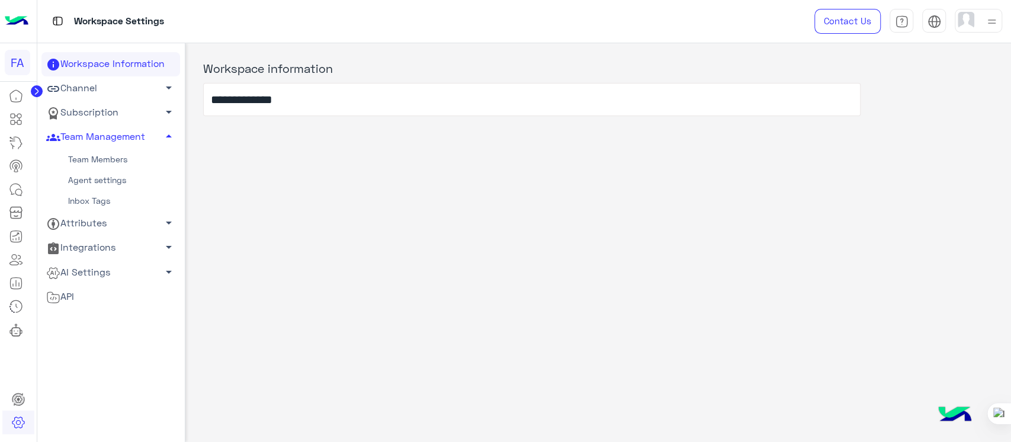
click at [85, 115] on link "Subscription arrow_drop_down" at bounding box center [110, 113] width 139 height 24
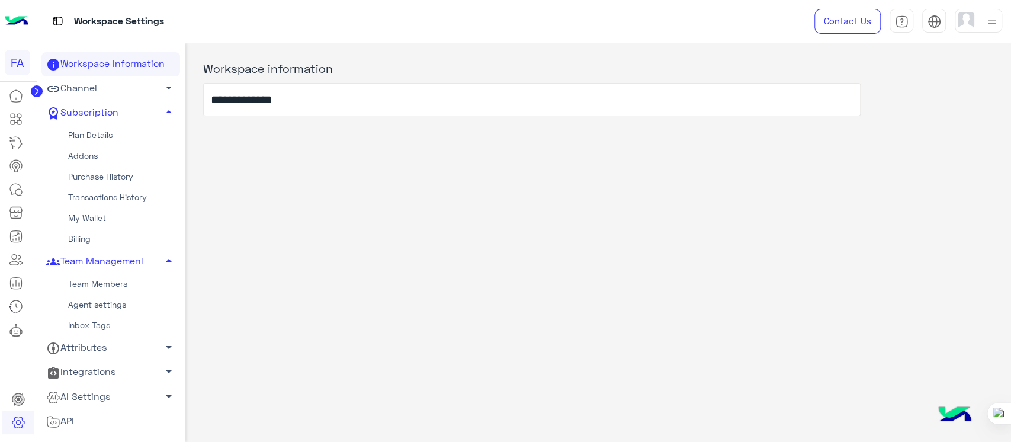
click at [89, 79] on link "Channel arrow_drop_down" at bounding box center [110, 88] width 139 height 24
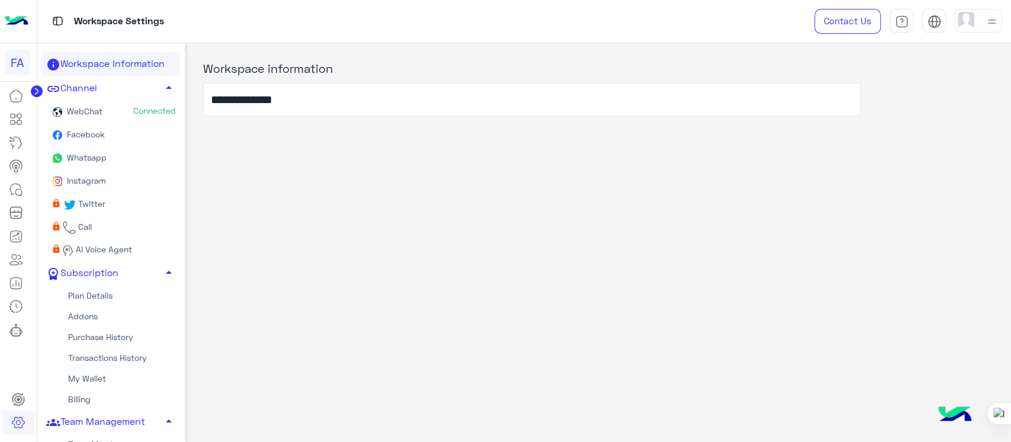
click at [86, 155] on span "Whatsapp" at bounding box center [86, 157] width 42 height 10
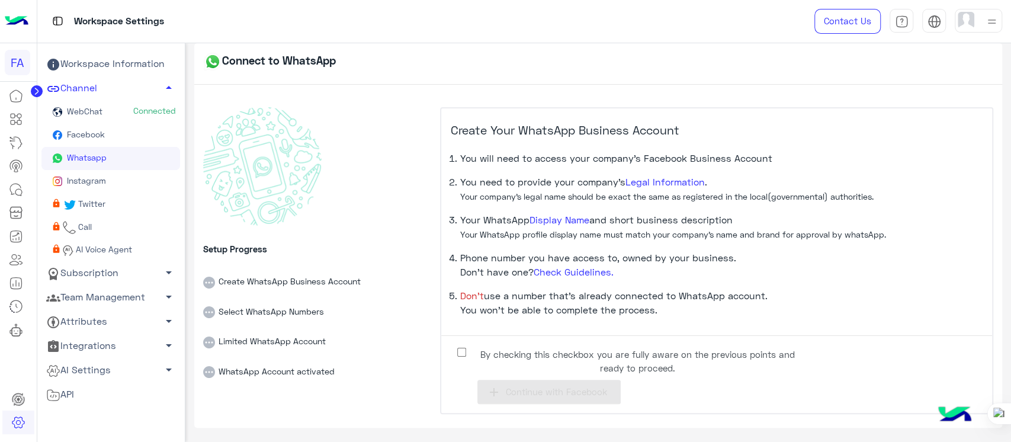
click at [470, 348] on label "By checking this checkbox you are fully aware on the previous points and ready …" at bounding box center [628, 358] width 355 height 27
click at [94, 140] on link "Facebook" at bounding box center [110, 135] width 139 height 23
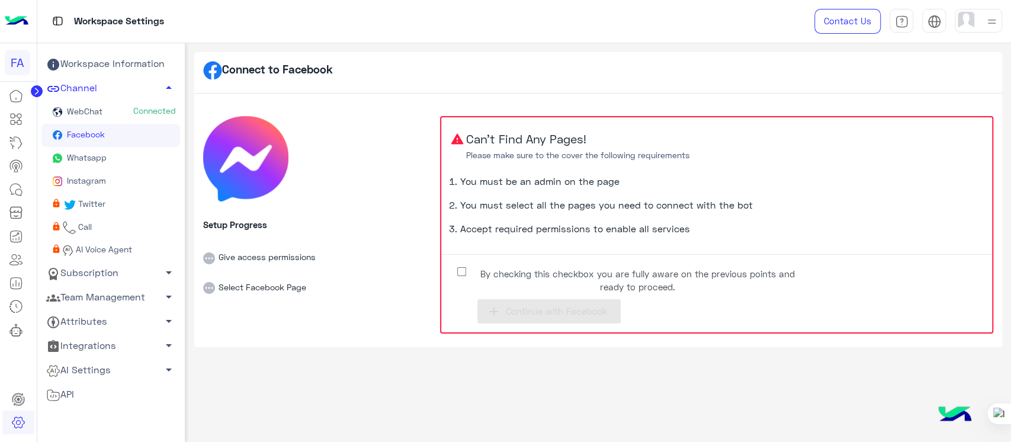
click at [460, 277] on label "By checking this checkbox you are fully aware on the previous points and ready …" at bounding box center [628, 277] width 355 height 27
click at [533, 313] on span "Continue with Facebook" at bounding box center [555, 311] width 101 height 11
click at [981, 30] on div at bounding box center [978, 21] width 47 height 24
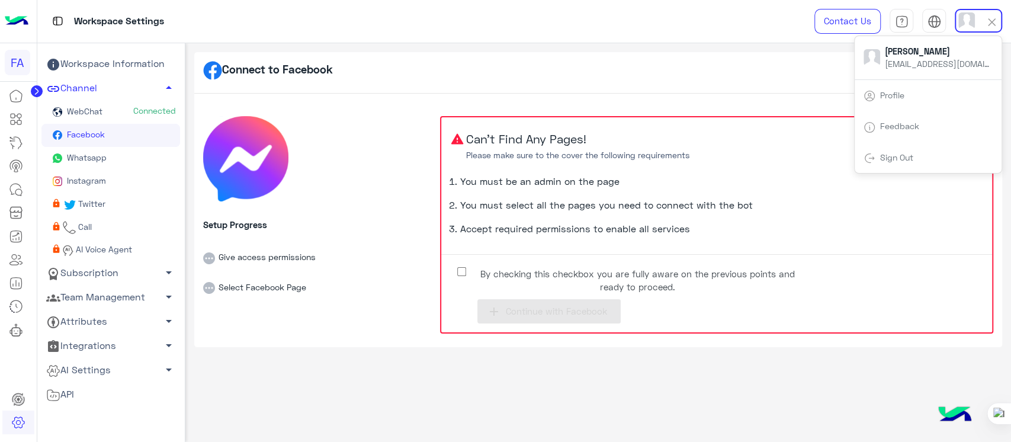
click at [902, 154] on link "Sign Out" at bounding box center [896, 157] width 33 height 10
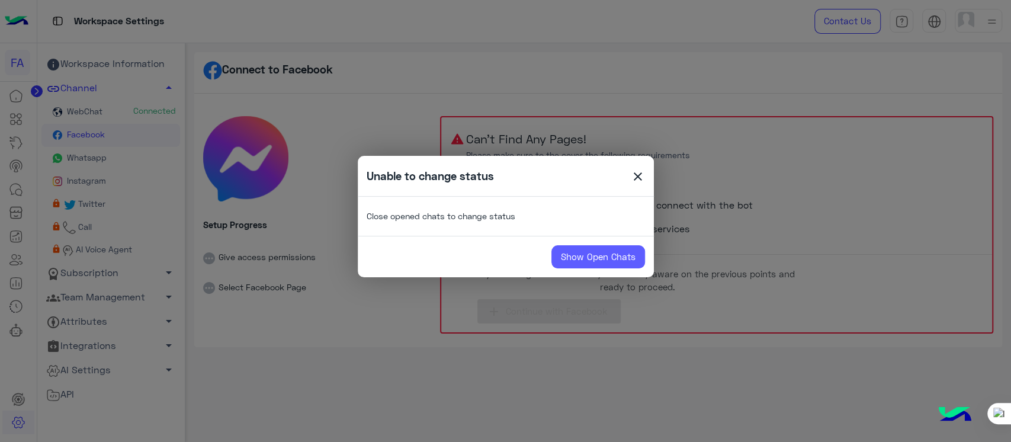
click at [597, 255] on link "Show Open Chats" at bounding box center [598, 257] width 94 height 24
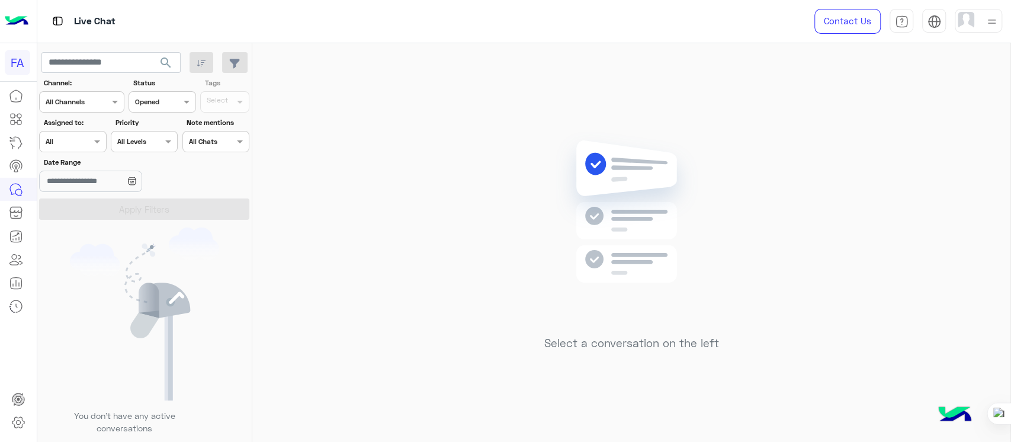
click at [971, 14] on img at bounding box center [966, 20] width 17 height 17
click at [875, 161] on span "Sign Out" at bounding box center [896, 157] width 42 height 10
click at [895, 158] on link "Sign Out" at bounding box center [896, 157] width 33 height 10
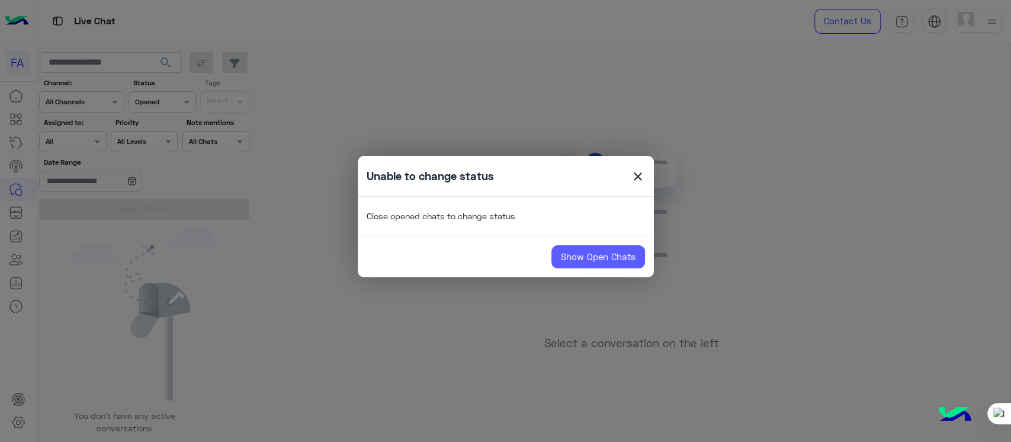
click at [624, 252] on link "Show Open Chats" at bounding box center [598, 257] width 94 height 24
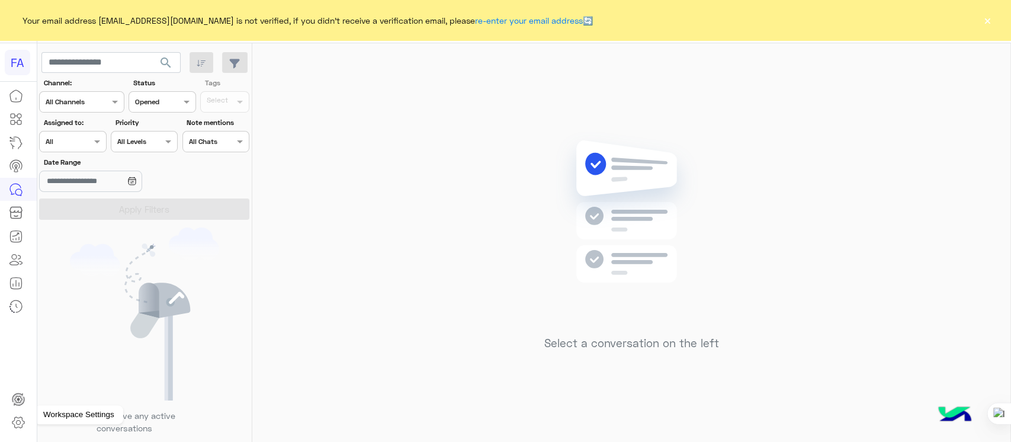
click at [12, 417] on icon at bounding box center [18, 422] width 14 height 14
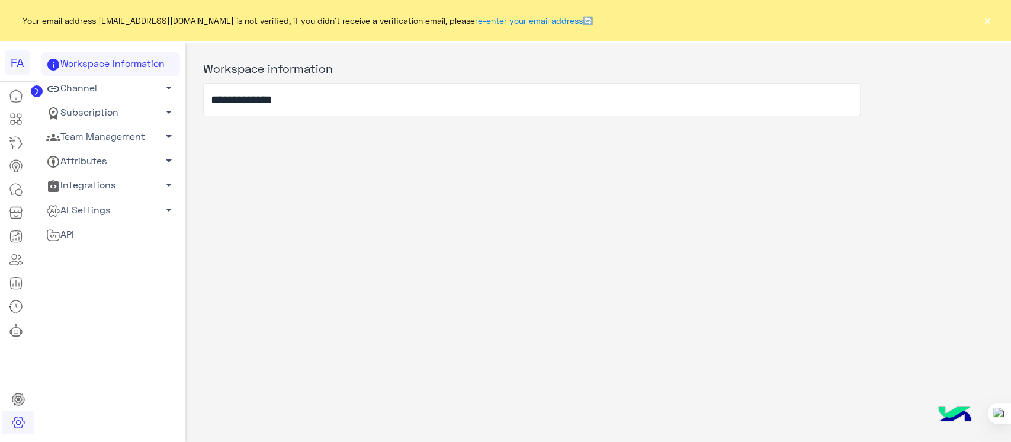
click at [78, 110] on link "Subscription arrow_drop_down" at bounding box center [110, 113] width 139 height 24
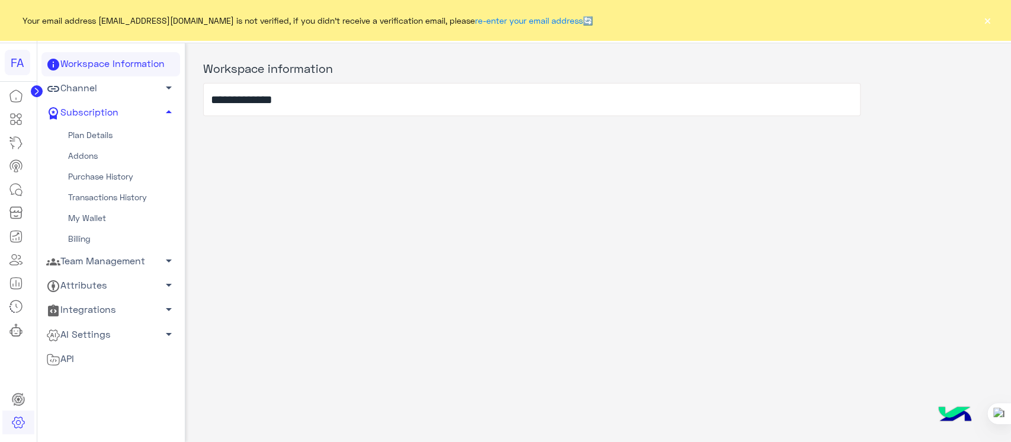
click at [78, 92] on link "Channel arrow_drop_down" at bounding box center [110, 88] width 139 height 24
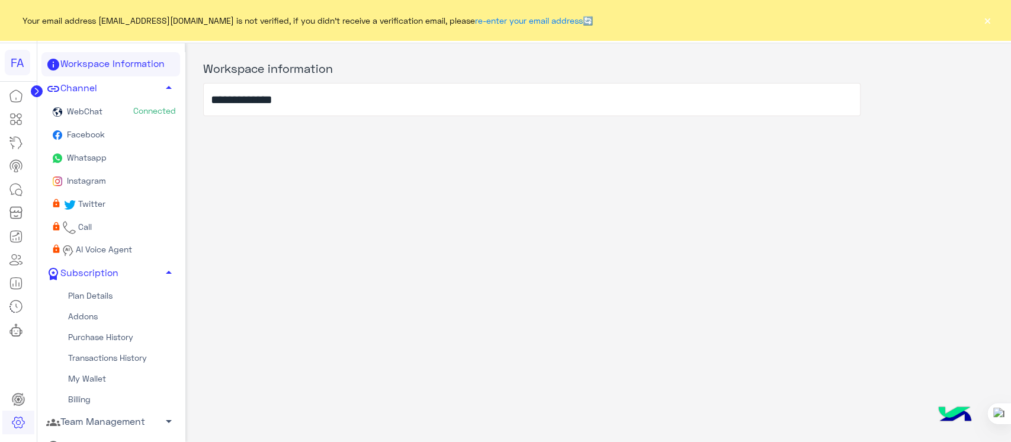
click at [105, 131] on link "Facebook" at bounding box center [110, 135] width 139 height 23
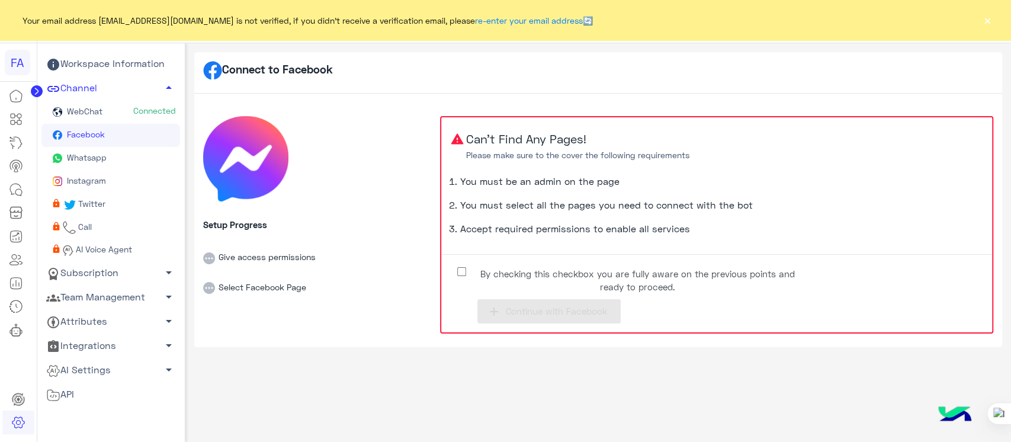
click at [468, 272] on label "By checking this checkbox you are fully aware on the previous points and ready …" at bounding box center [628, 277] width 355 height 27
click at [512, 309] on span "Continue with Facebook" at bounding box center [555, 311] width 101 height 11
click at [467, 274] on label "By checking this checkbox you are fully aware on the previous points and ready …" at bounding box center [628, 277] width 355 height 27
click at [522, 311] on span "Continue with Facebook" at bounding box center [555, 311] width 101 height 11
click at [988, 17] on button "×" at bounding box center [987, 20] width 12 height 12
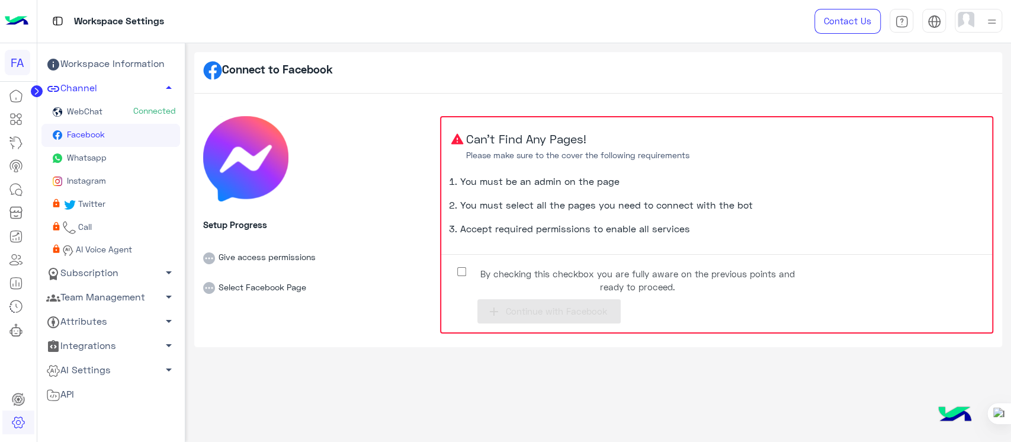
click at [978, 23] on div at bounding box center [978, 21] width 47 height 24
click at [467, 281] on label "By checking this checkbox you are fully aware on the previous points and ready …" at bounding box center [628, 277] width 355 height 27
click at [522, 306] on span "Continue with Facebook" at bounding box center [555, 311] width 101 height 11
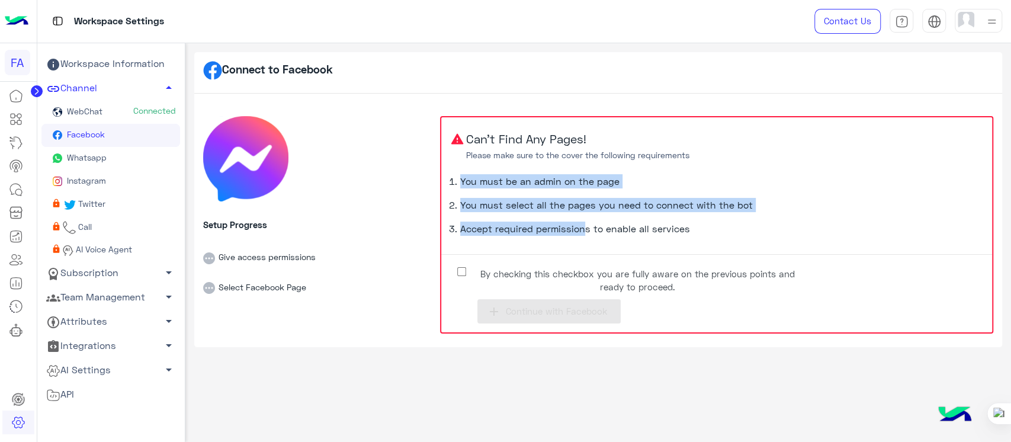
drag, startPoint x: 581, startPoint y: 222, endPoint x: 454, endPoint y: 172, distance: 136.3
click at [454, 172] on div "Can’t Find Any Pages! Please make sure to the cover the following requirements …" at bounding box center [716, 181] width 551 height 128
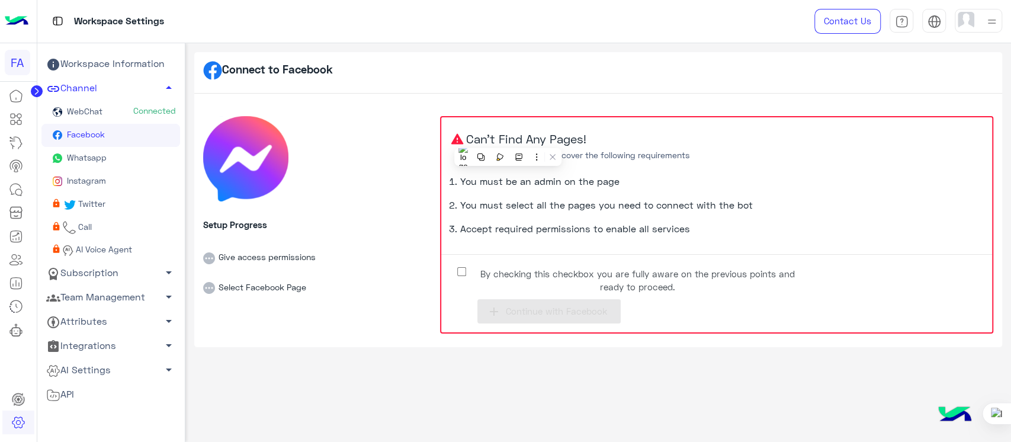
click at [321, 242] on li "Give access permissions" at bounding box center [316, 249] width 227 height 30
click at [983, 26] on div at bounding box center [978, 21] width 47 height 24
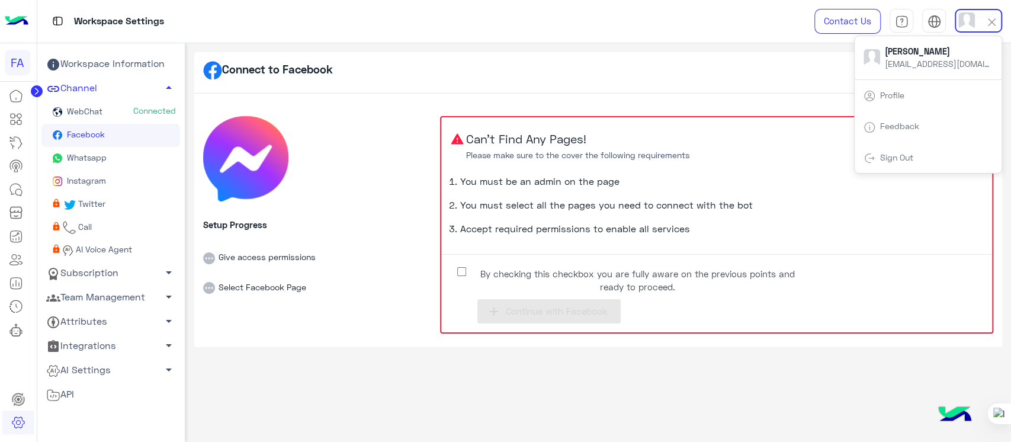
click at [702, 32] on div "Workspace Settings Contact Us Help Center عربي English Sabrin Shawky sabrin.sha…" at bounding box center [524, 21] width 974 height 43
click at [465, 265] on label "By checking this checkbox you are fully aware on the previous points and ready …" at bounding box center [628, 277] width 355 height 27
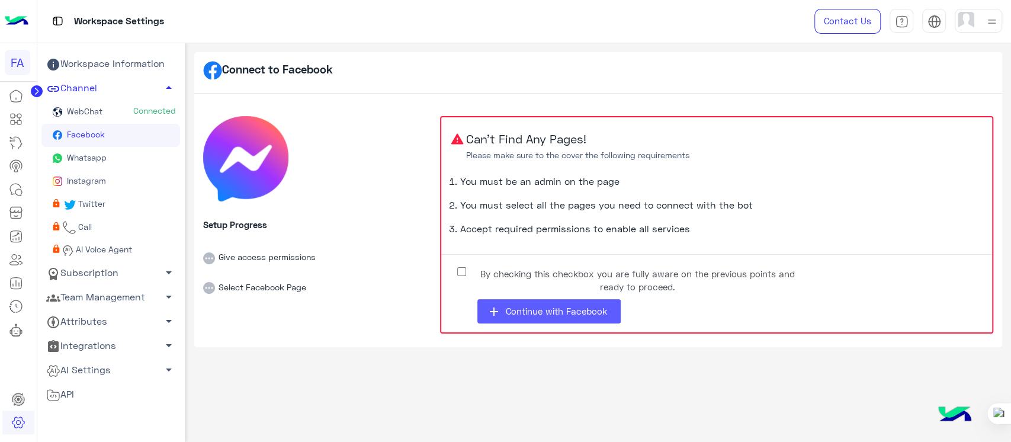
click at [510, 301] on button "add Continue with Facebook" at bounding box center [548, 311] width 143 height 24
click at [467, 268] on label "By checking this checkbox you are fully aware on the previous points and ready …" at bounding box center [628, 277] width 355 height 27
click at [571, 322] on button "add Continue with Facebook" at bounding box center [548, 311] width 143 height 24
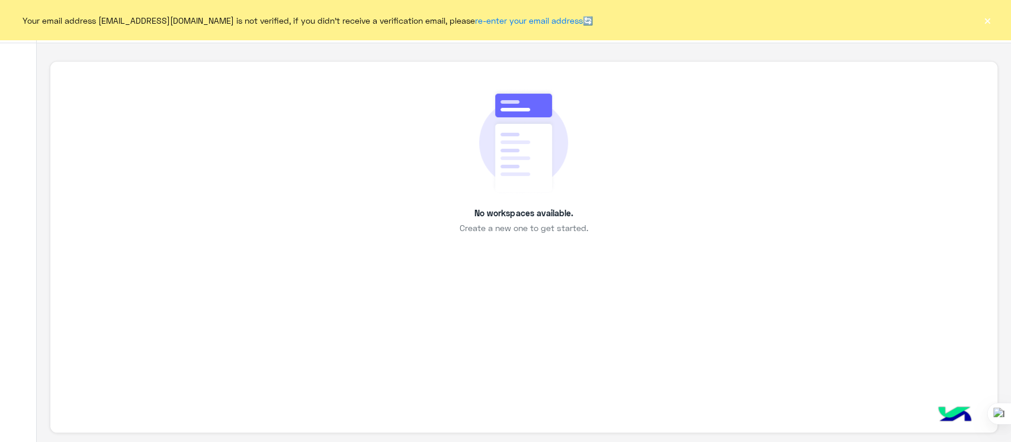
click at [986, 15] on button "×" at bounding box center [987, 20] width 12 height 12
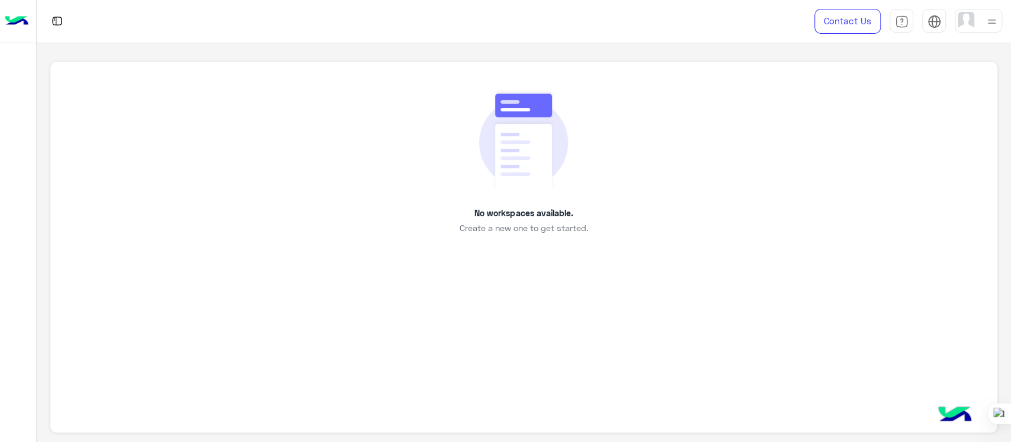
click at [989, 19] on img at bounding box center [991, 21] width 15 height 15
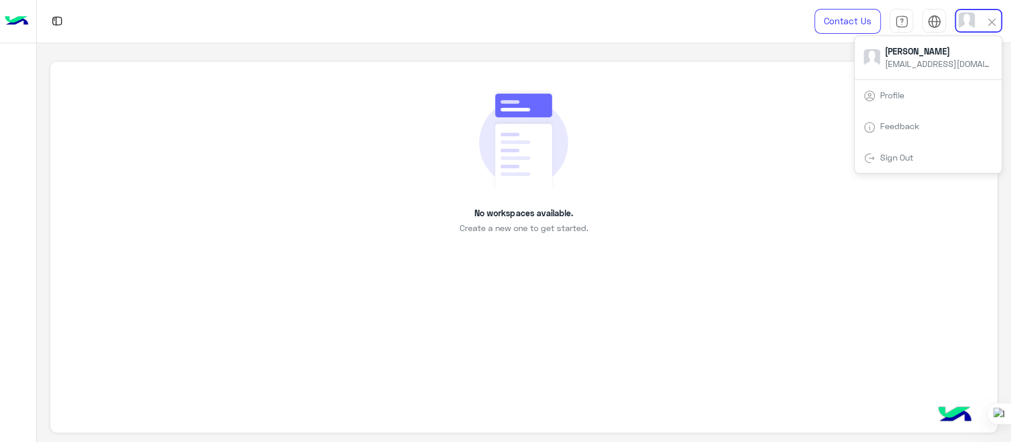
click at [872, 166] on div "Sign Out" at bounding box center [927, 157] width 147 height 31
click at [887, 161] on link "Sign Out" at bounding box center [896, 157] width 33 height 10
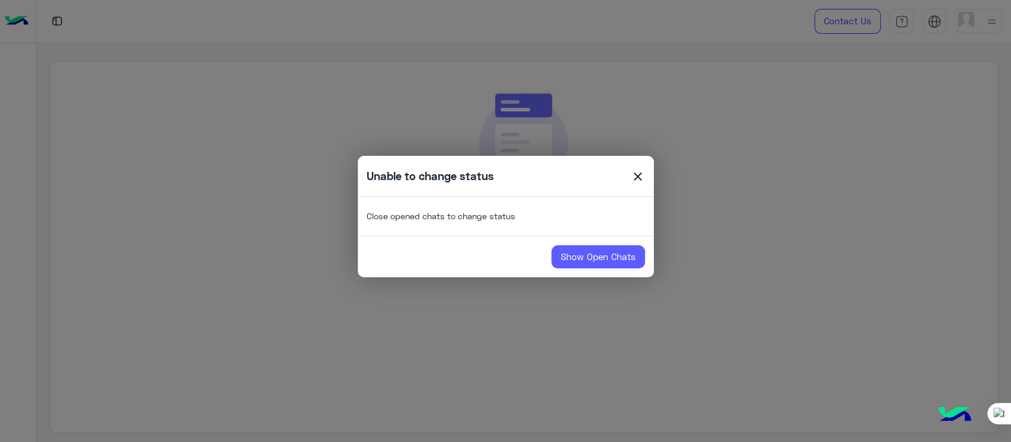
click at [572, 260] on link "Show Open Chats" at bounding box center [598, 257] width 94 height 24
click at [605, 260] on link "Show Open Chats" at bounding box center [598, 257] width 94 height 24
click at [580, 265] on link "Show Open Chats" at bounding box center [598, 257] width 94 height 24
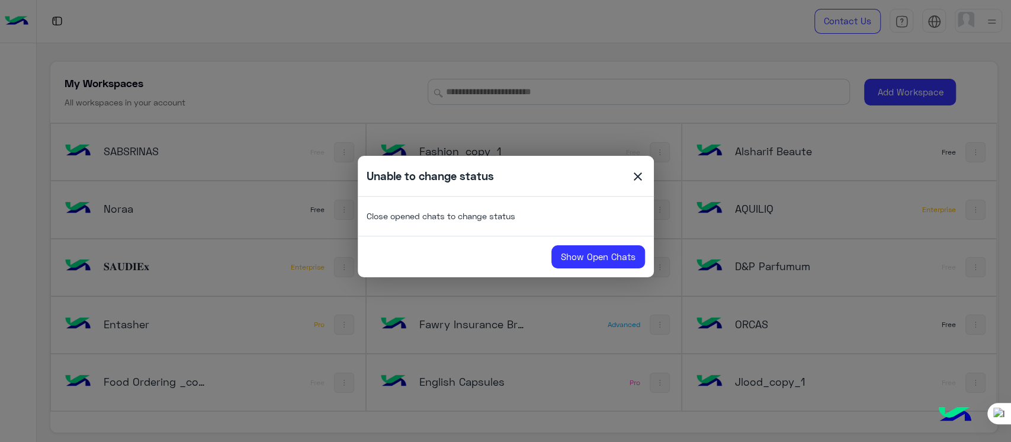
click at [632, 175] on span "close" at bounding box center [638, 178] width 14 height 18
